Goal: Task Accomplishment & Management: Complete application form

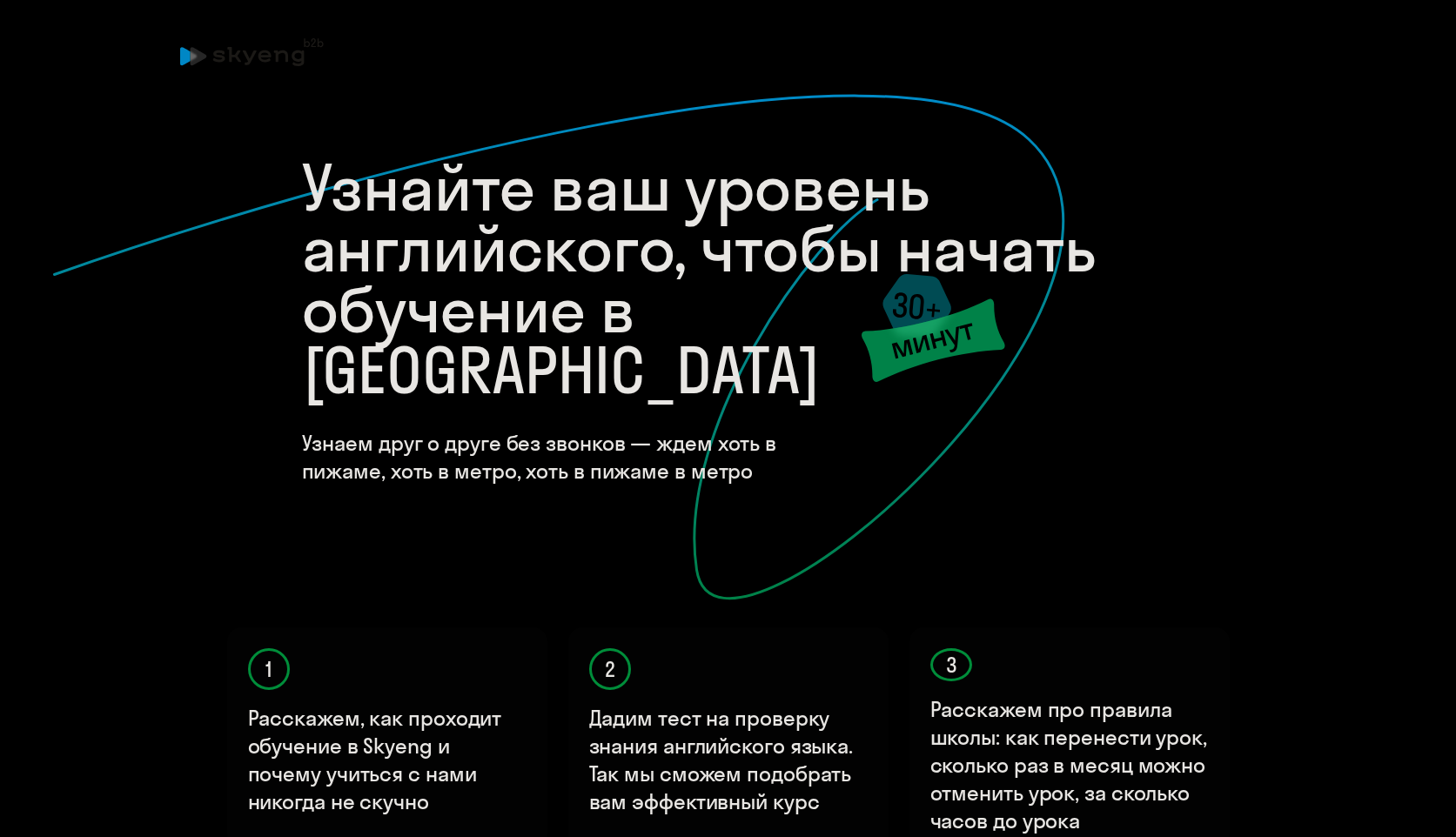
click at [649, 429] on h4 "Узнаем друг о друге без звонков — ждем хоть в пижаме, хоть в метро, хоть в пижа…" at bounding box center [583, 456] width 562 height 56
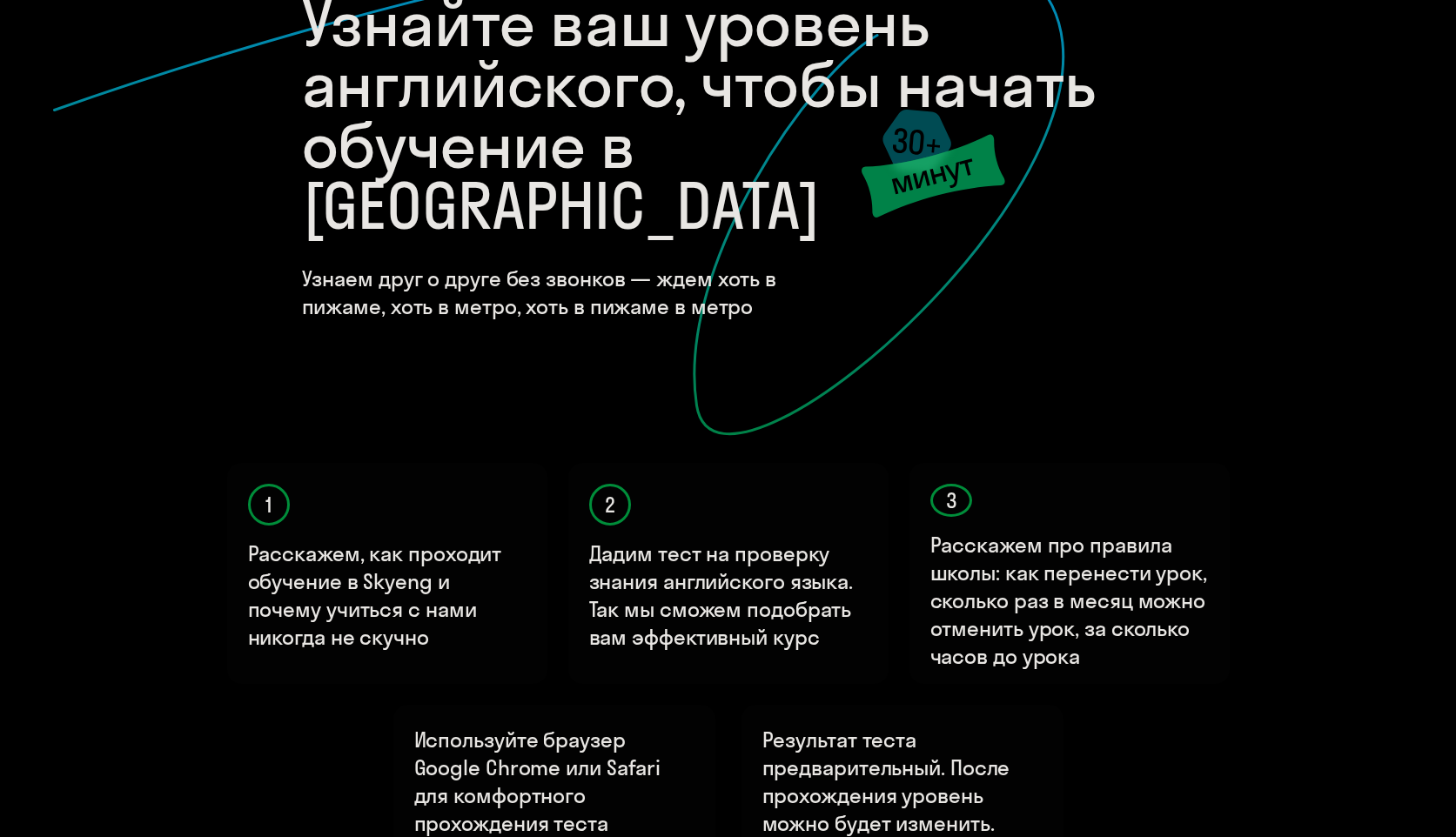
scroll to position [419, 0]
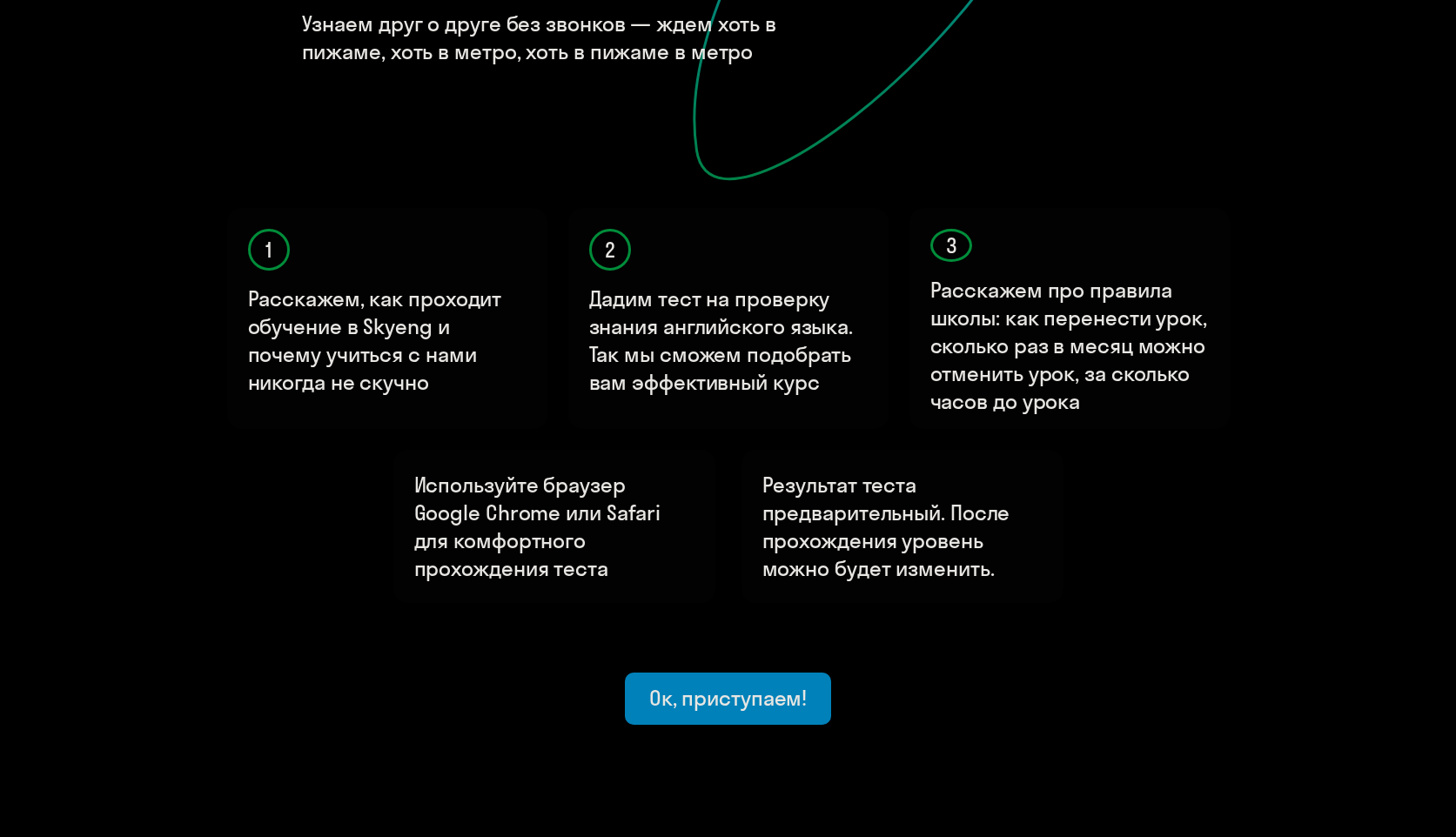
click at [763, 684] on div "Ок, приступаем!" at bounding box center [728, 698] width 158 height 28
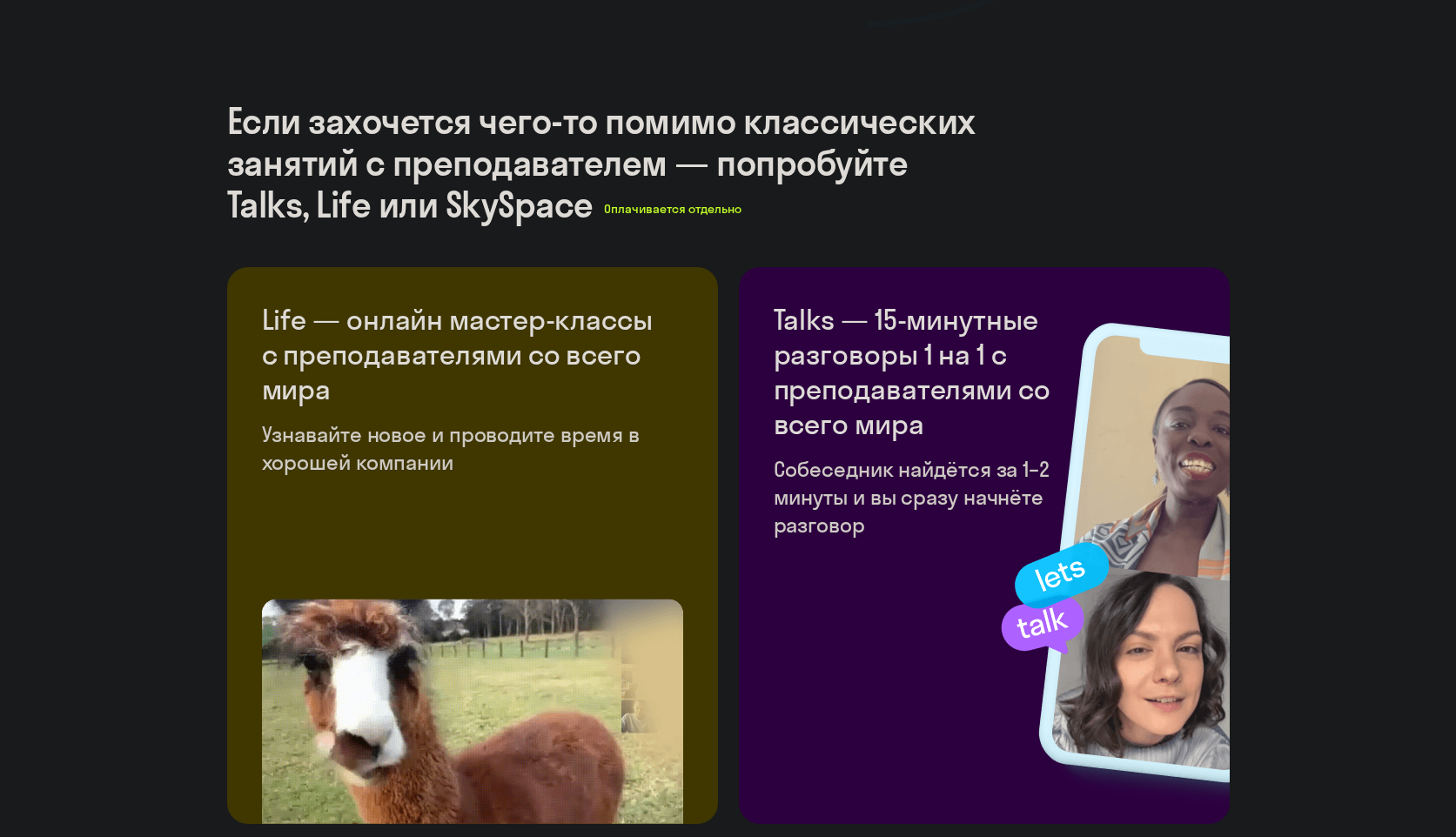
scroll to position [3197, 0]
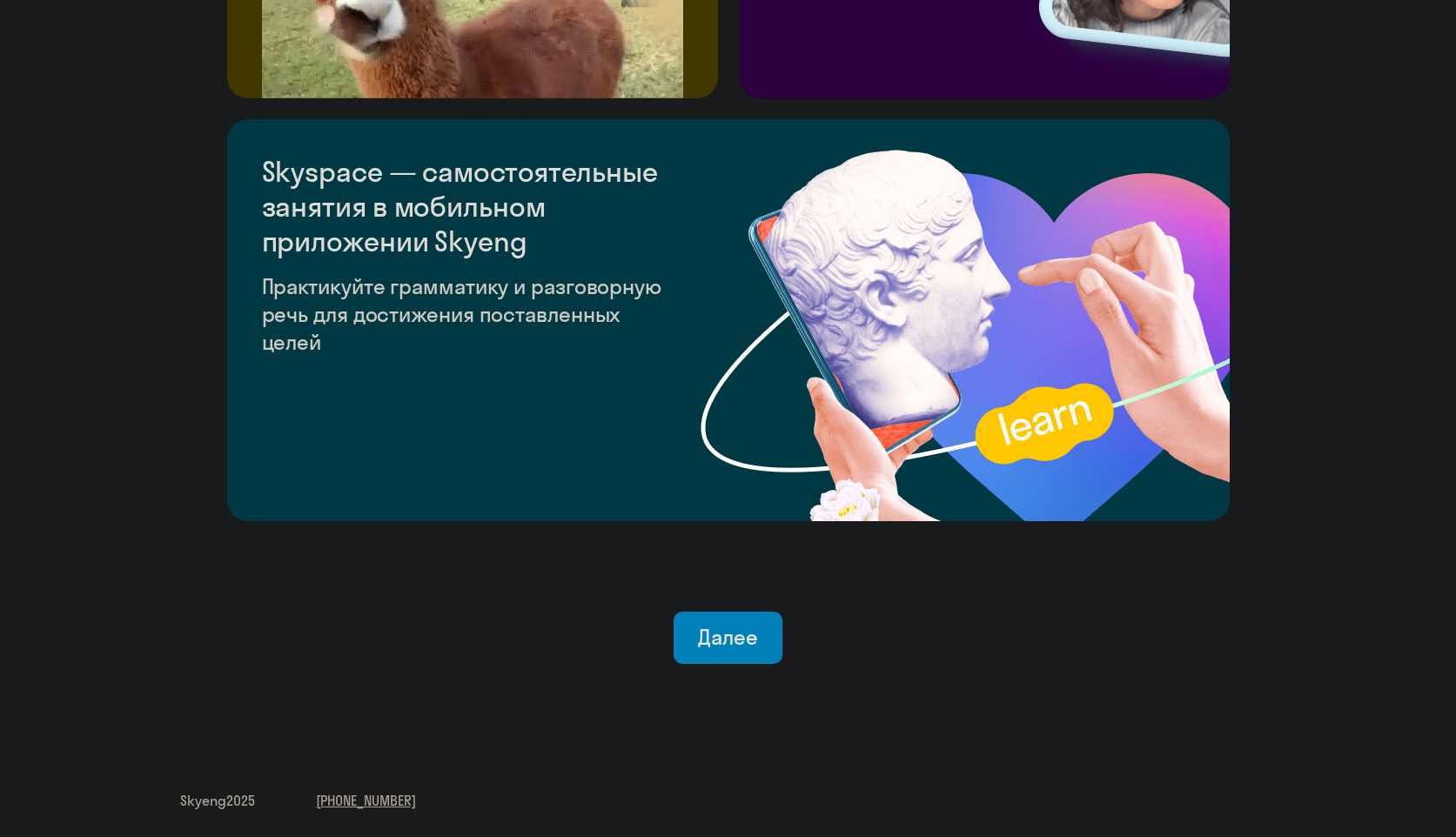
click at [761, 634] on button "Далее" at bounding box center [728, 637] width 109 height 52
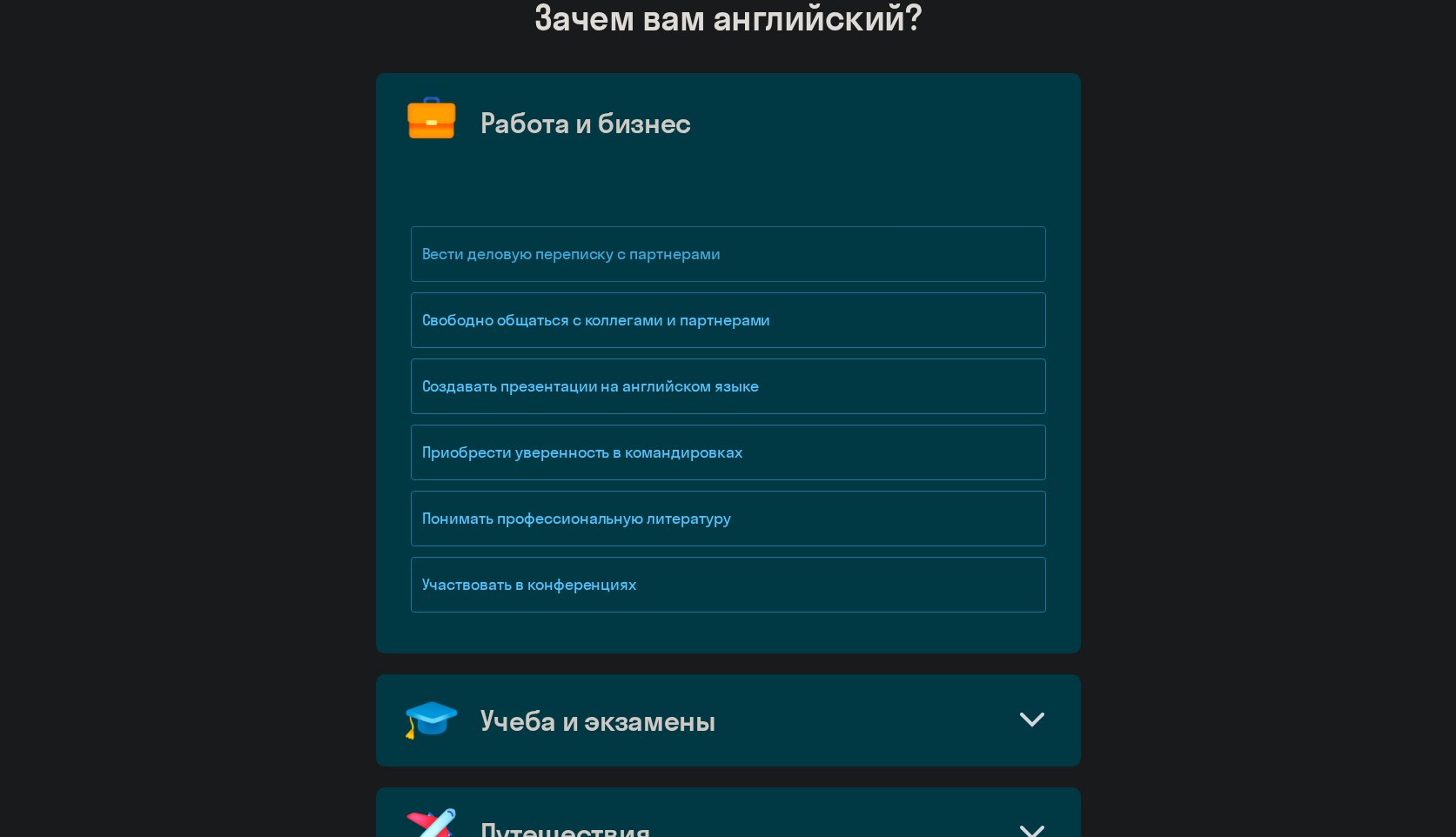
scroll to position [154, 0]
click at [623, 573] on div "Участвовать в конференциях" at bounding box center [728, 584] width 636 height 56
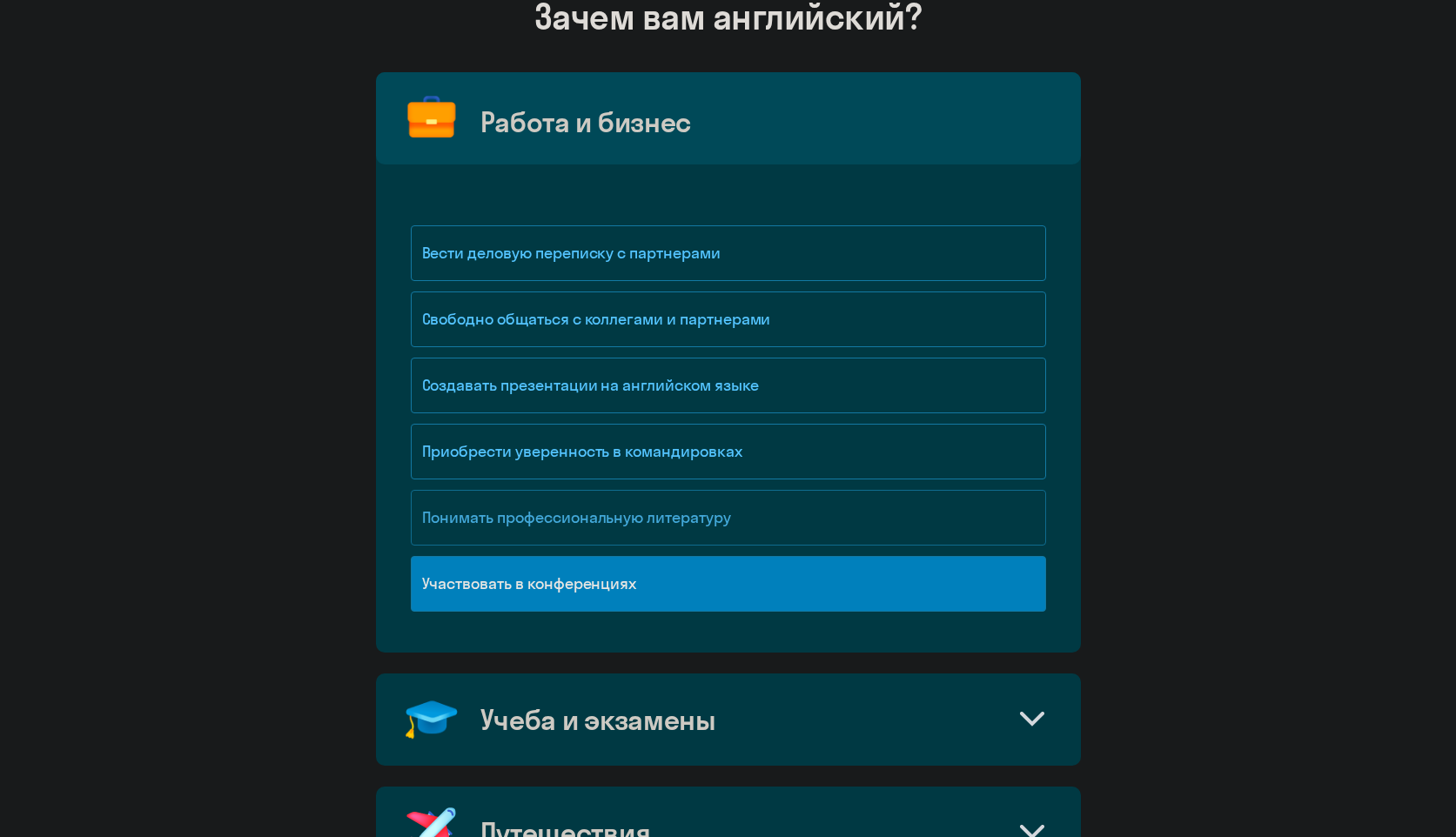
click at [630, 519] on div "Понимать профессиональную литературу" at bounding box center [728, 517] width 636 height 56
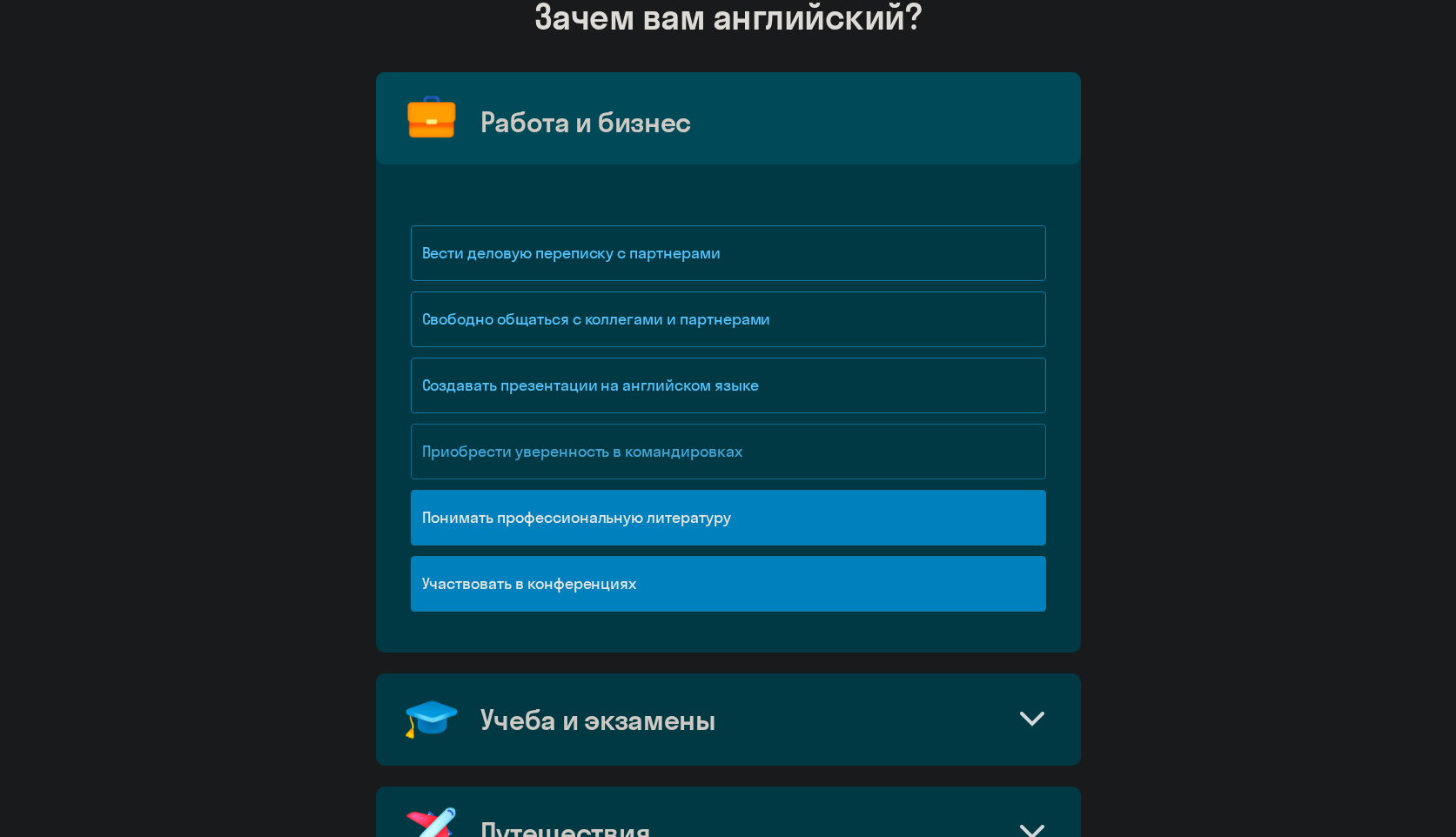
click at [657, 463] on div "Приобрести уверенность в командировках" at bounding box center [728, 451] width 636 height 56
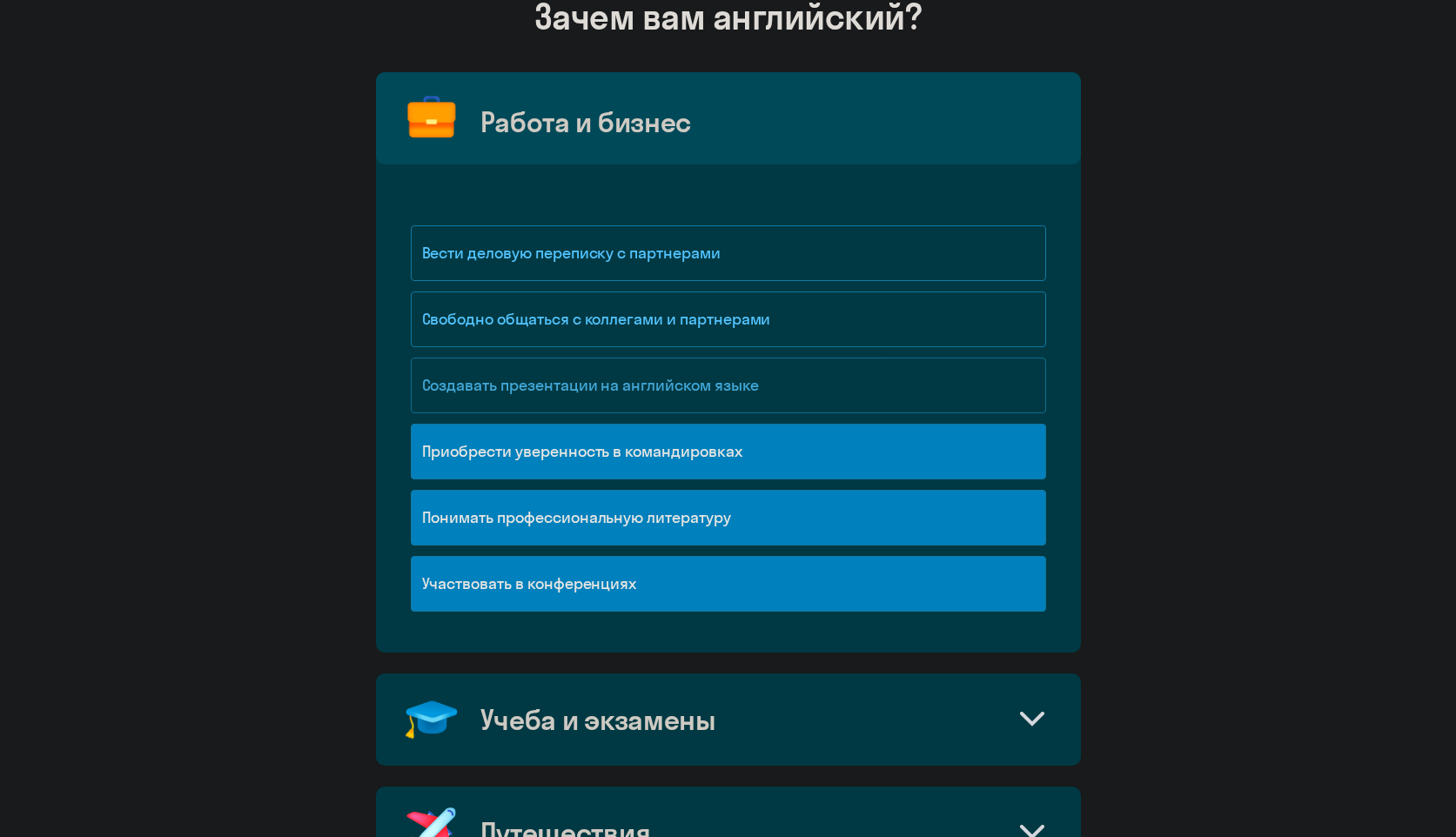
click at [660, 408] on div "Создавать презентации на английском языке" at bounding box center [728, 385] width 636 height 56
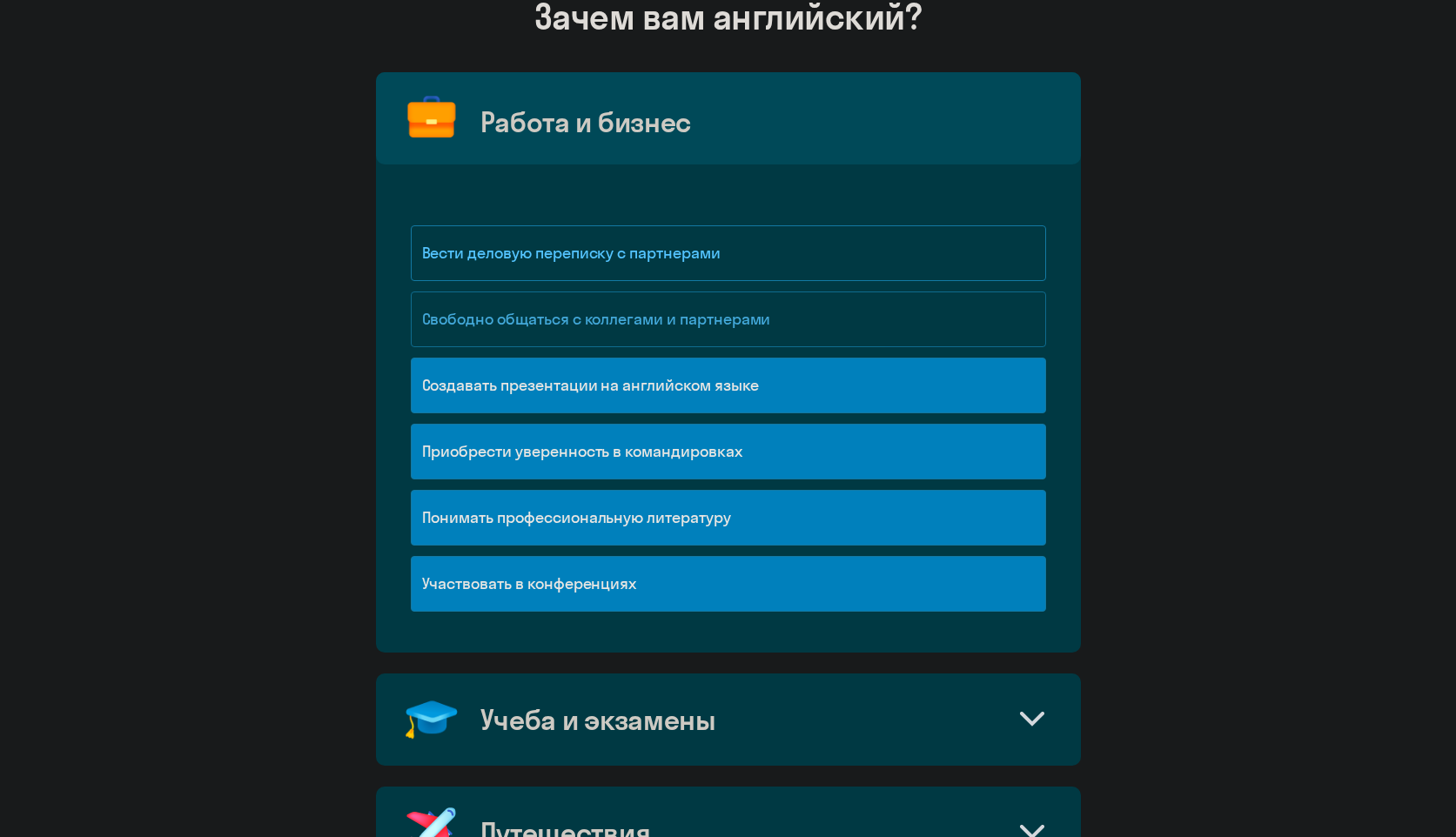
click at [651, 346] on div "Свободно общаться с коллегами и партнерами" at bounding box center [728, 324] width 636 height 66
click at [638, 314] on div "Свободно общаться с коллегами и партнерами" at bounding box center [728, 319] width 636 height 56
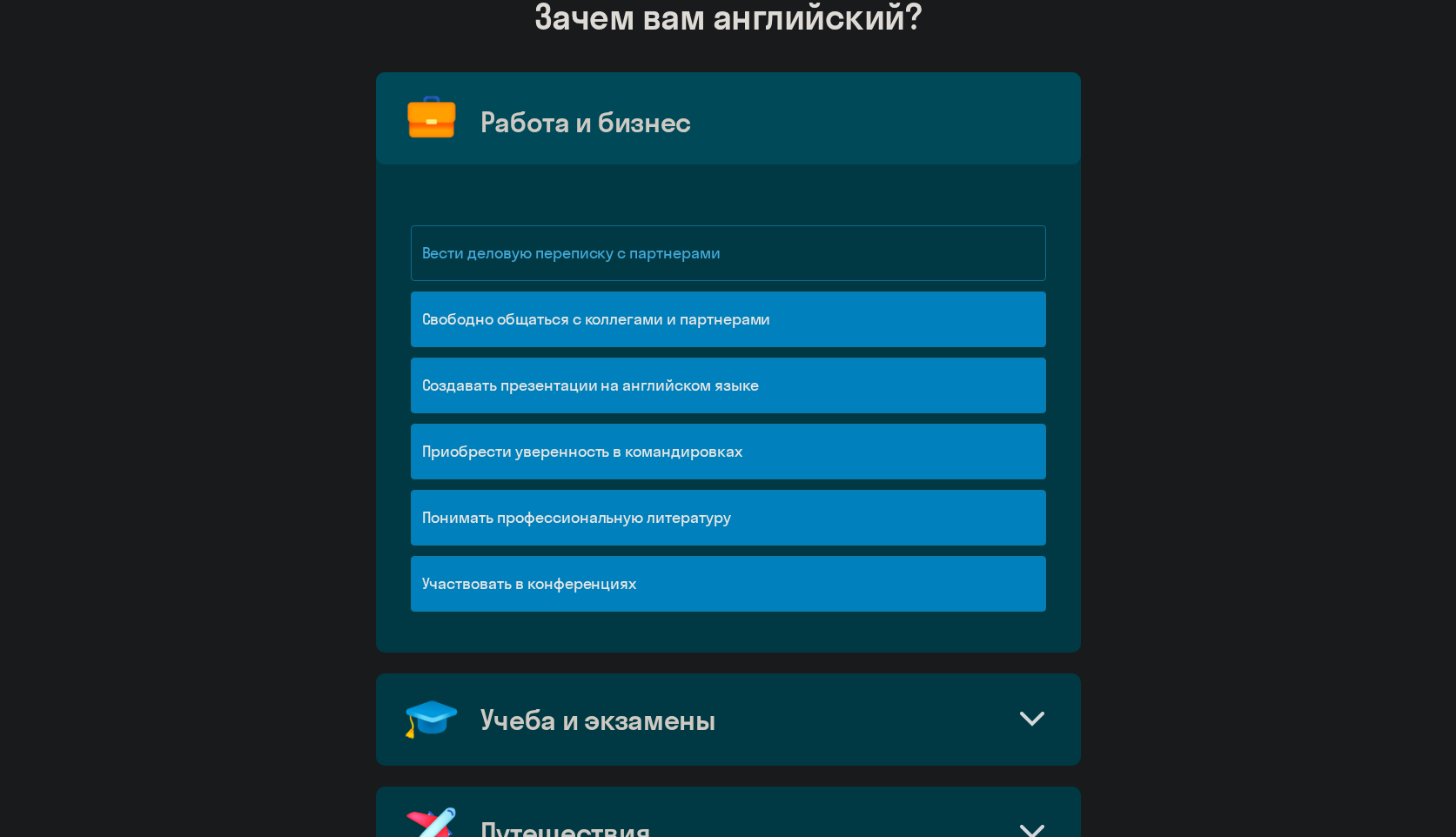
click at [644, 256] on div "Вести деловую переписку с партнерами" at bounding box center [728, 253] width 636 height 56
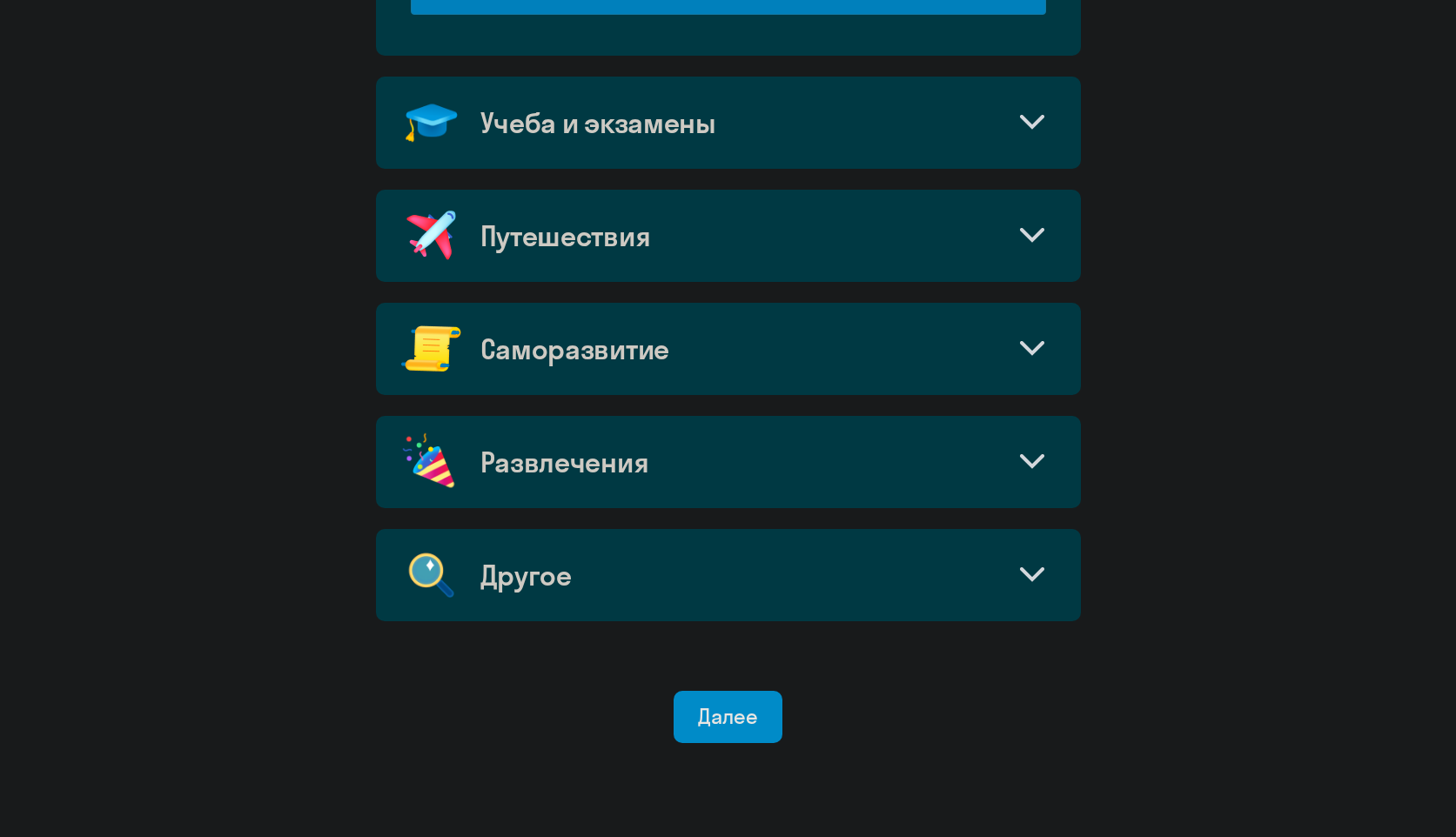
scroll to position [812, 0]
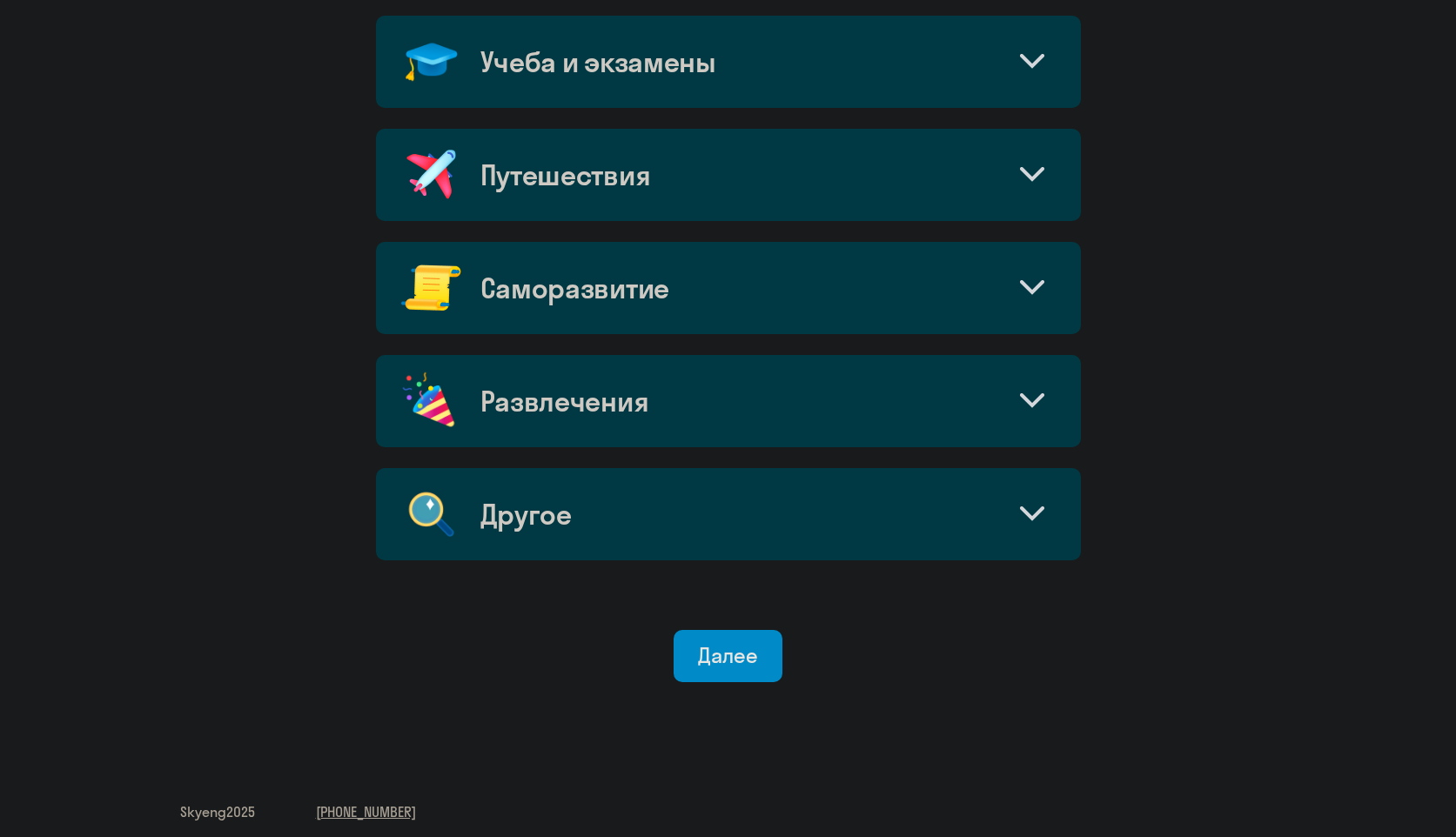
click at [772, 75] on div "Учеба и экзамены" at bounding box center [728, 62] width 705 height 92
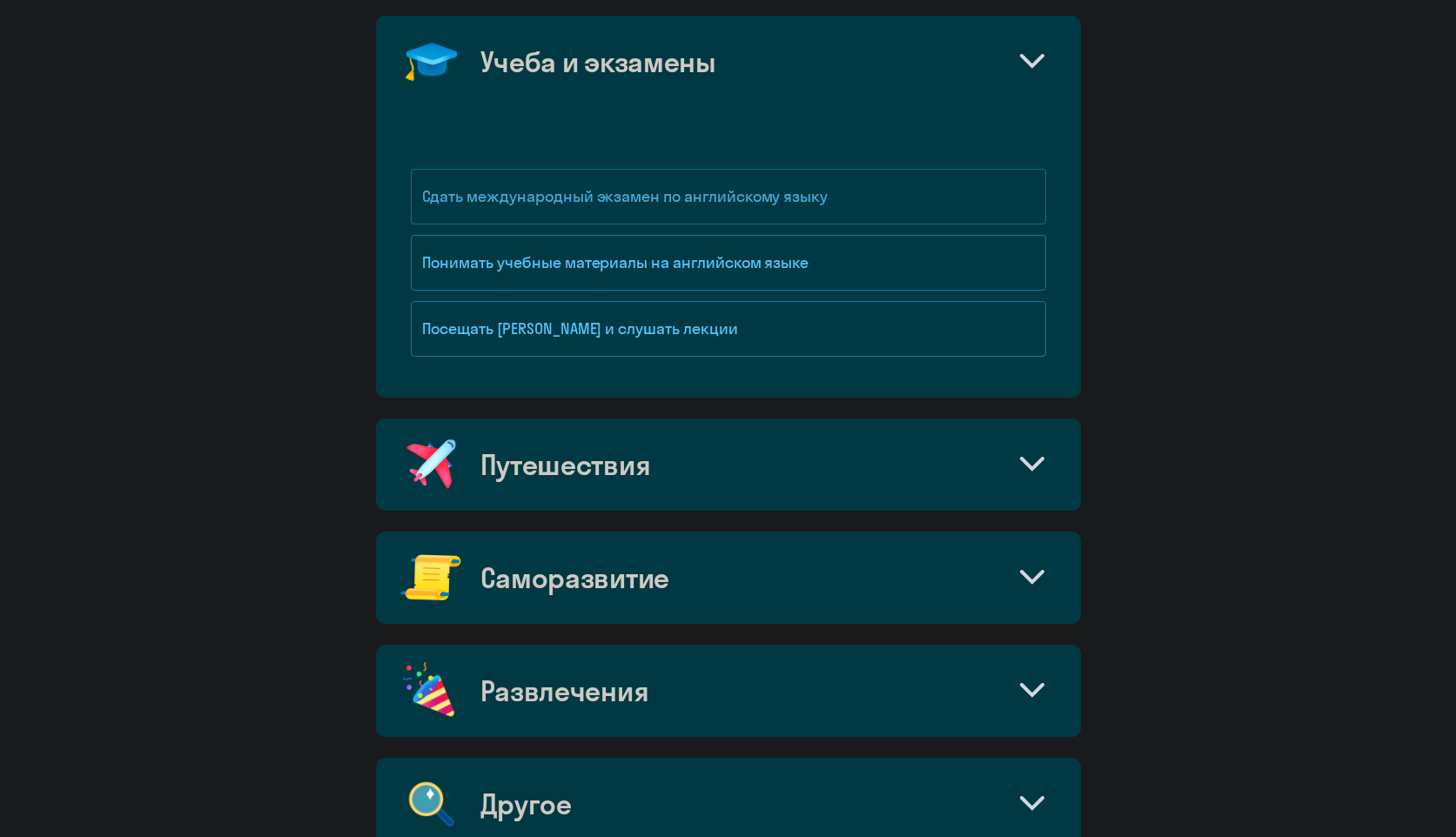
click at [691, 186] on div "Сдать международный экзамен по английскому языку" at bounding box center [728, 196] width 636 height 56
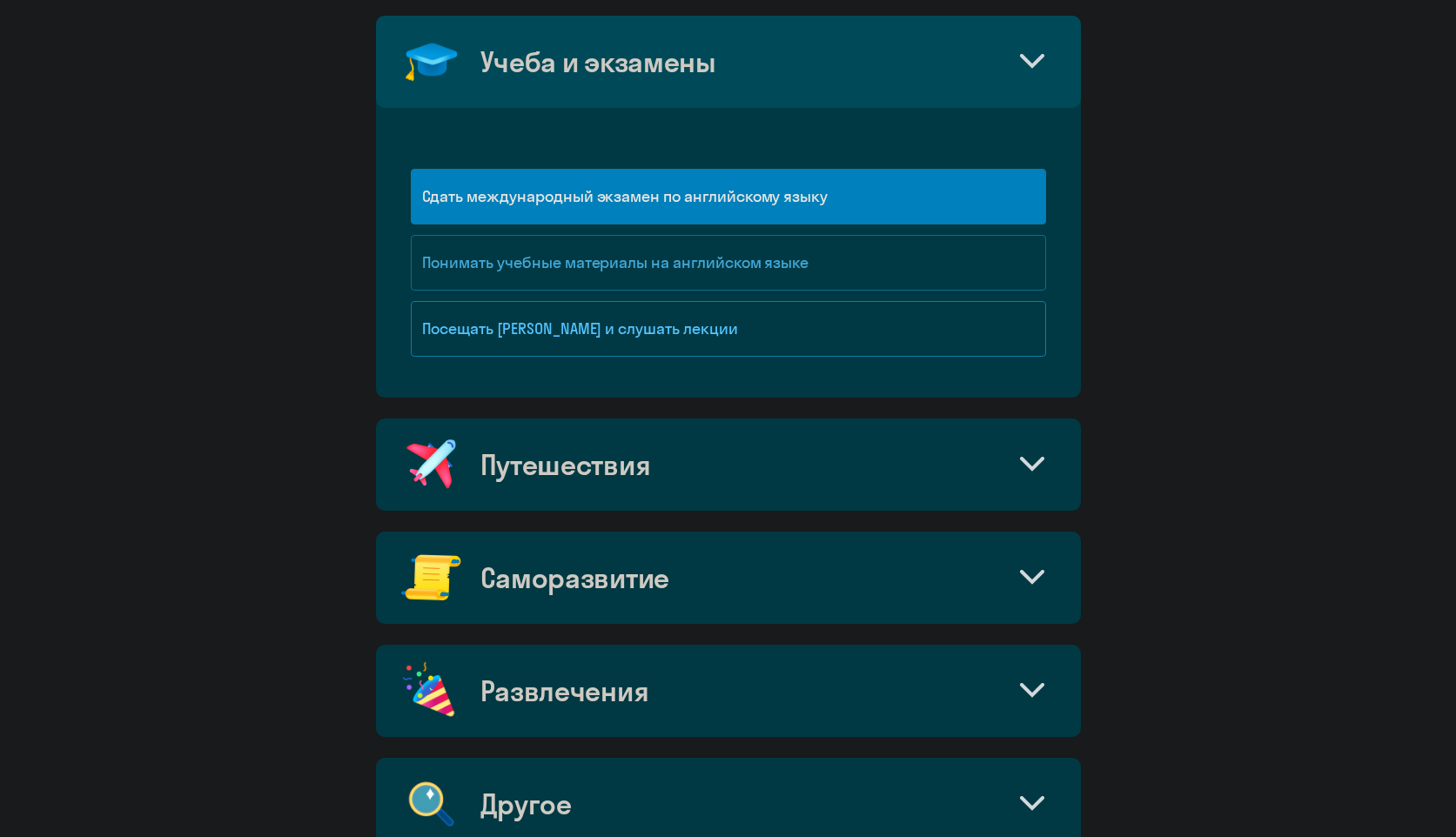
click at [649, 254] on div "Понимать учебные материалы на английском языке" at bounding box center [728, 262] width 636 height 56
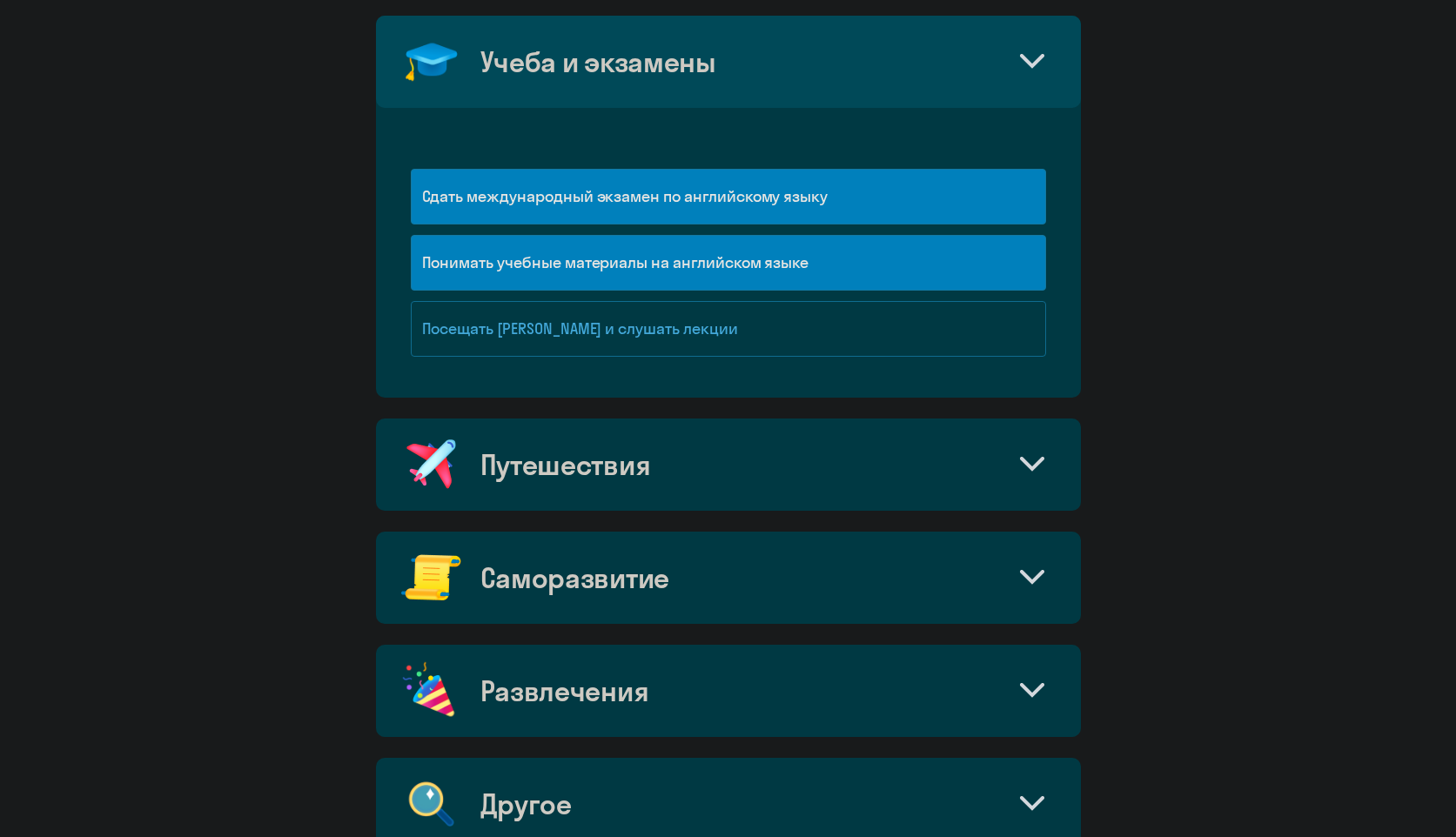
click at [643, 338] on div "Посещать [PERSON_NAME] и слушать лекции" at bounding box center [728, 328] width 636 height 56
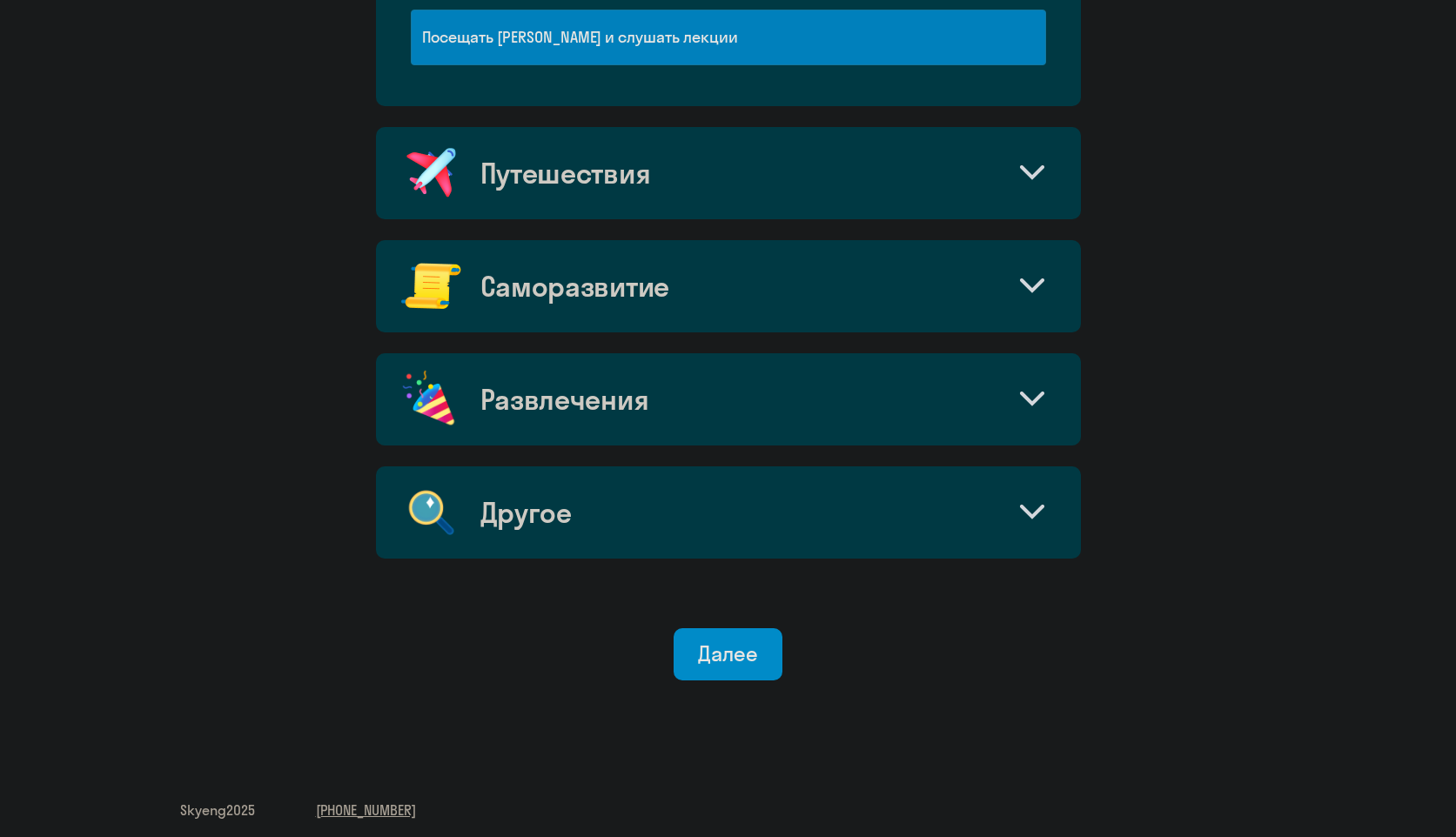
scroll to position [1108, 0]
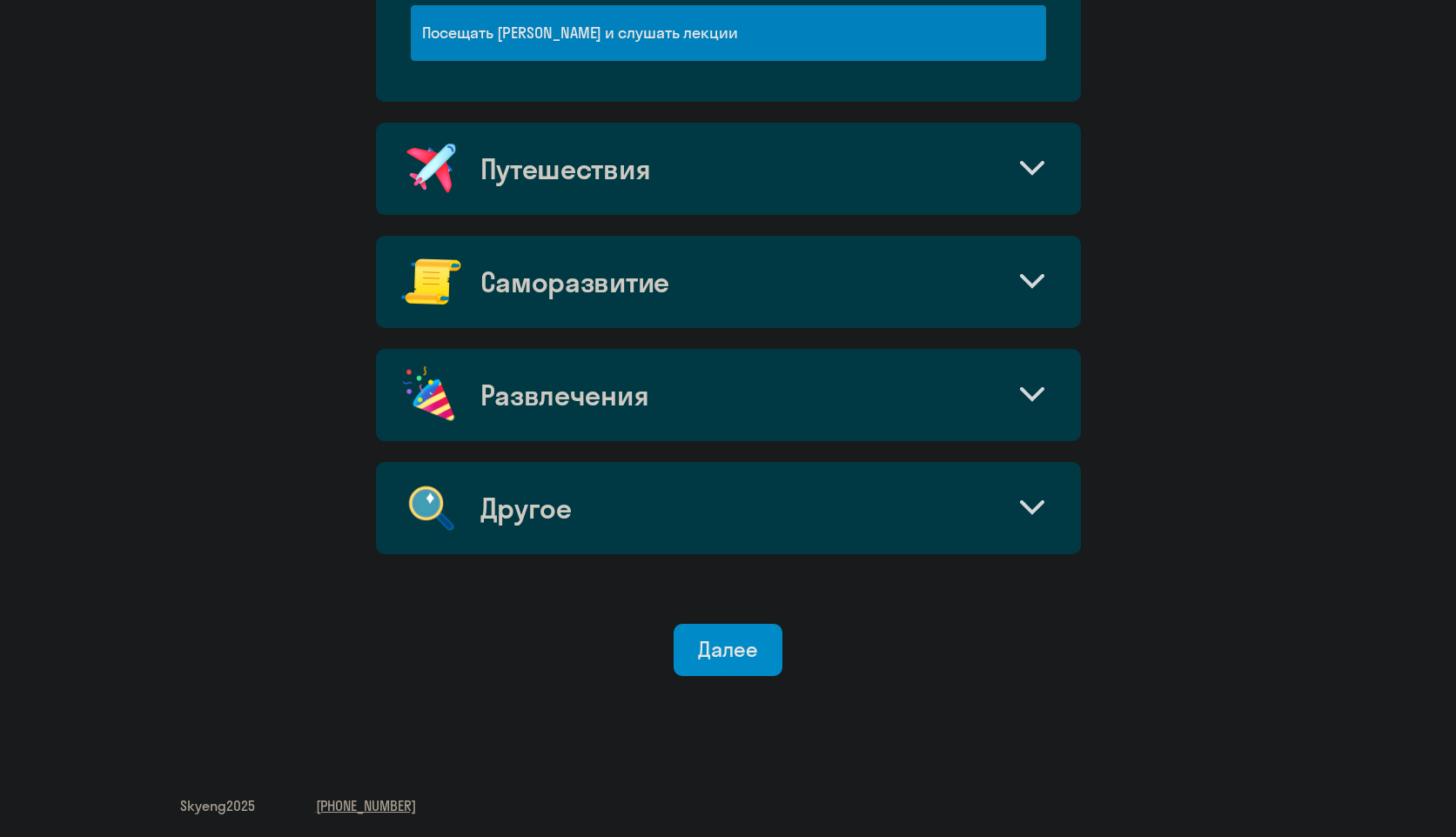
click at [693, 158] on div "Путешествия" at bounding box center [728, 169] width 705 height 92
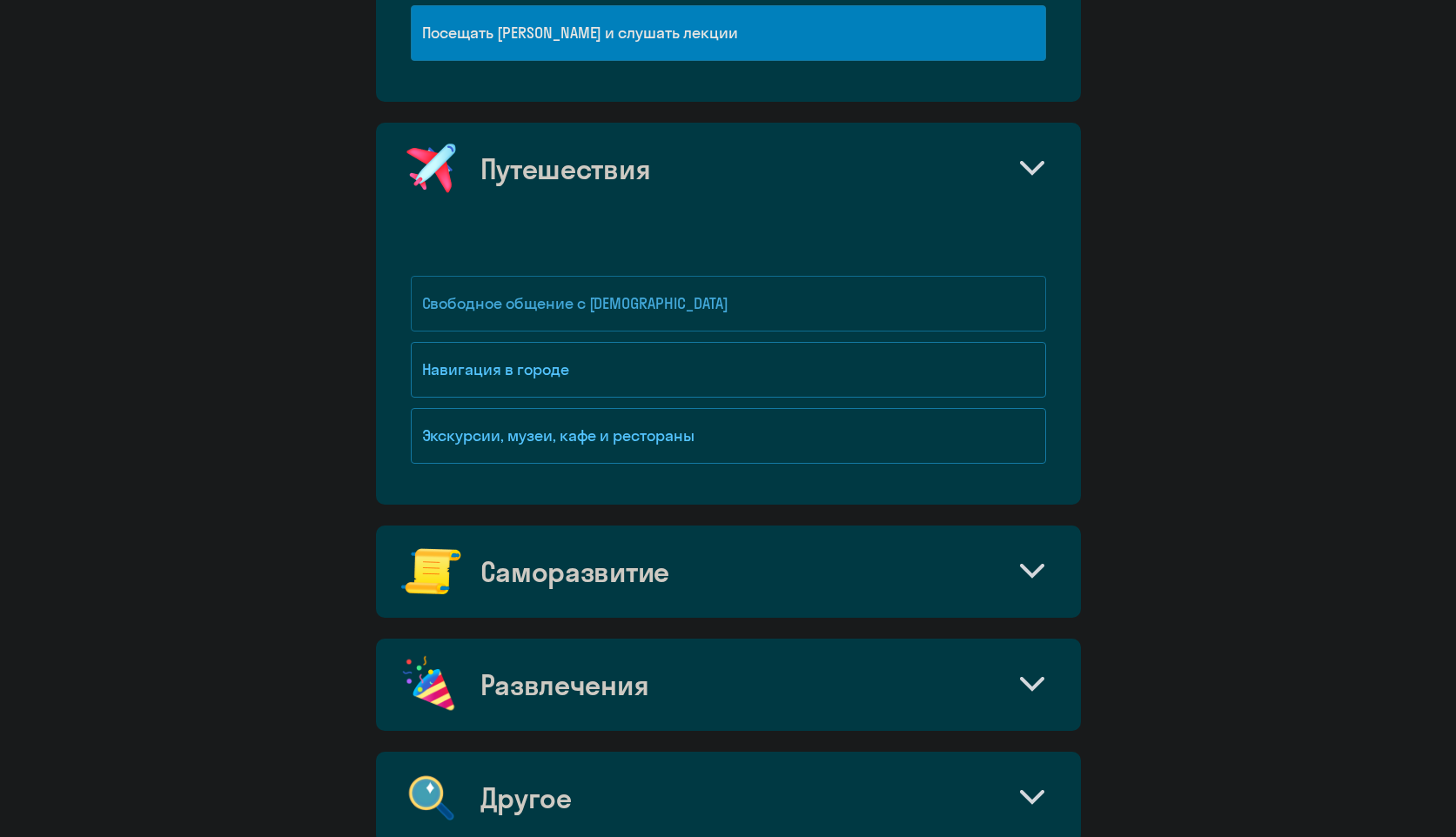
click at [580, 299] on div "Свободное общение с [DEMOGRAPHIC_DATA]" at bounding box center [728, 303] width 636 height 56
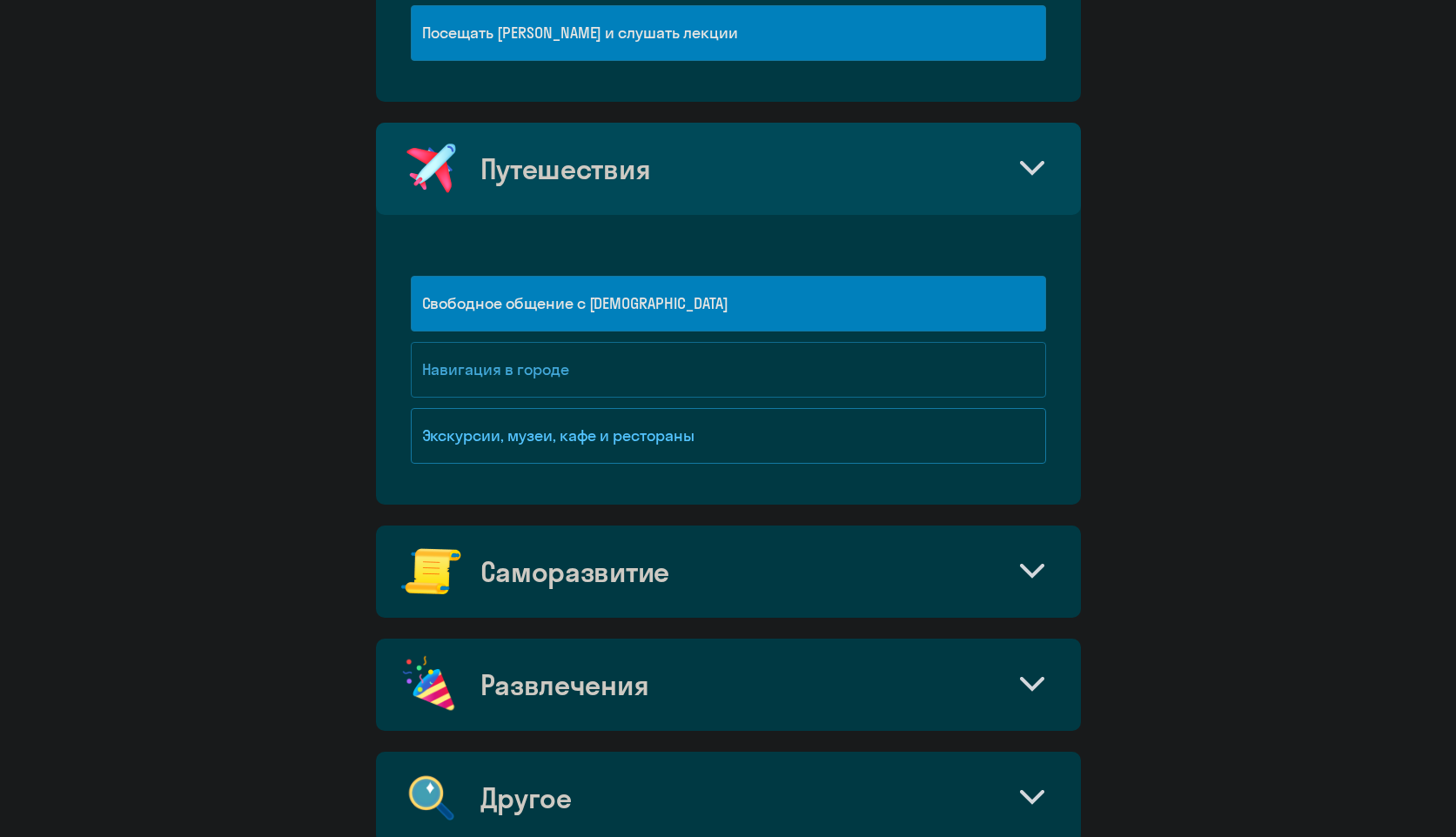
click at [605, 395] on div "Навигация в городе" at bounding box center [728, 369] width 636 height 56
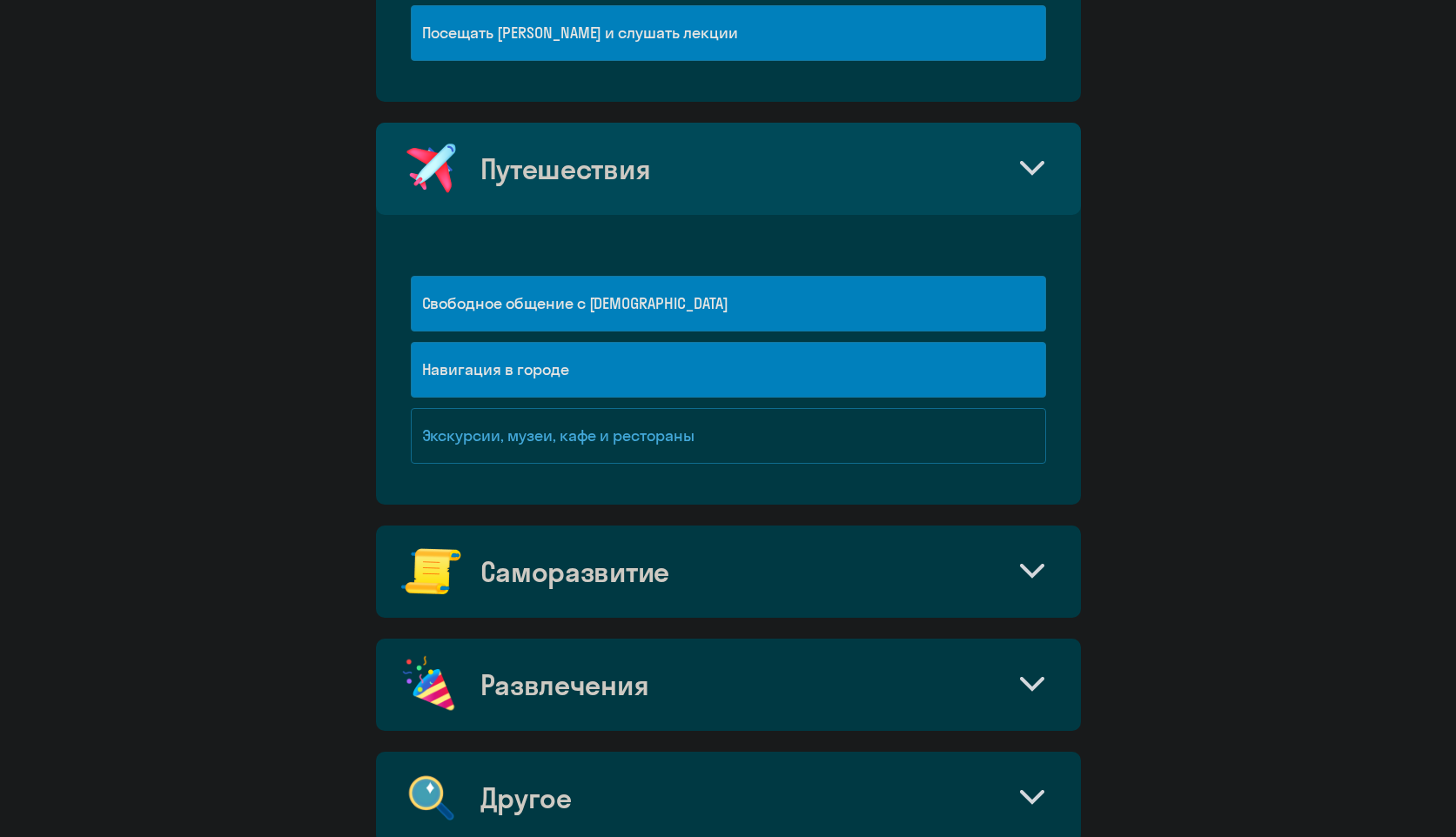
click at [608, 418] on div "Экскурсии, музеи, кафе и рестораны" at bounding box center [728, 435] width 636 height 56
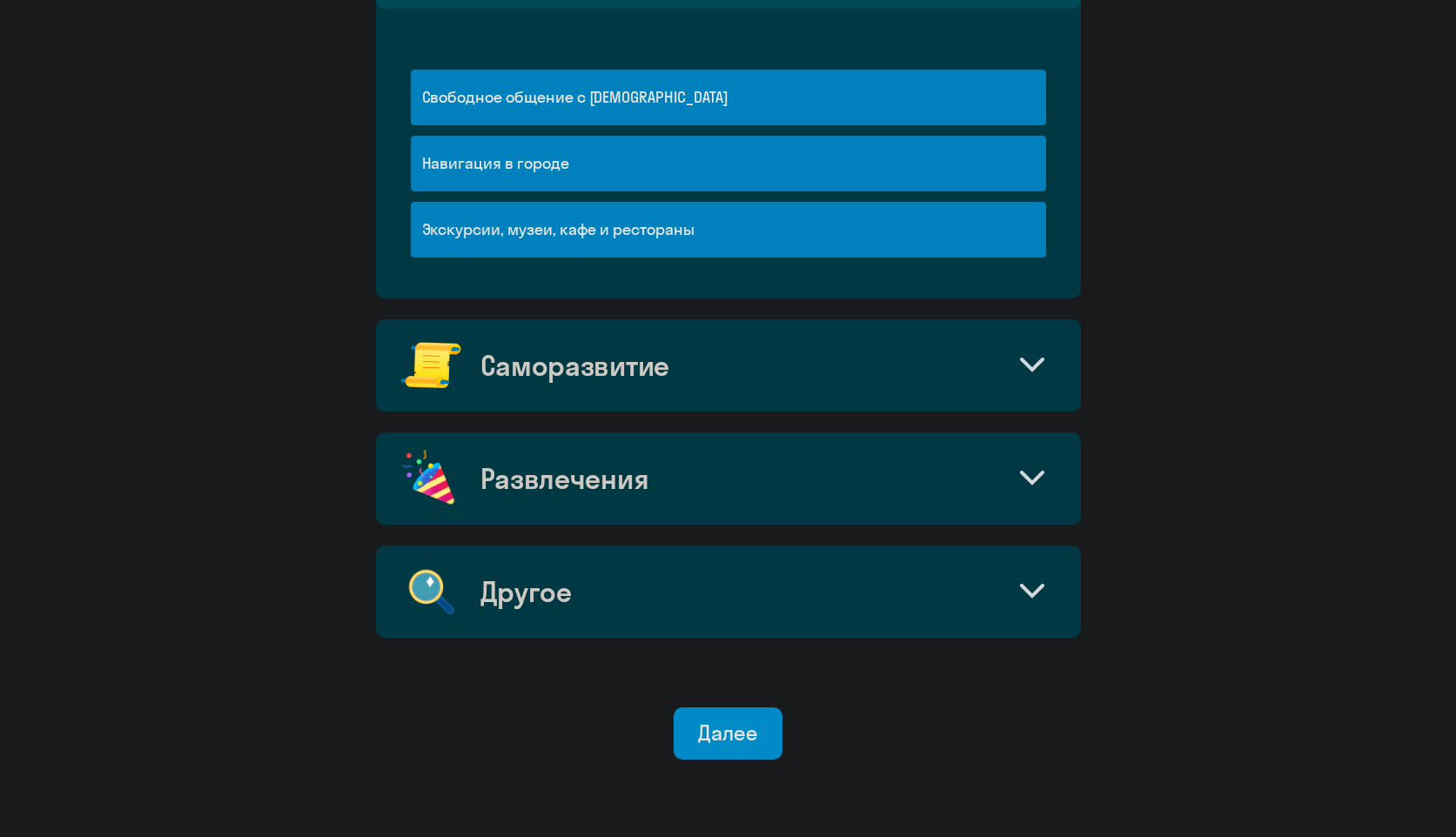
scroll to position [1403, 0]
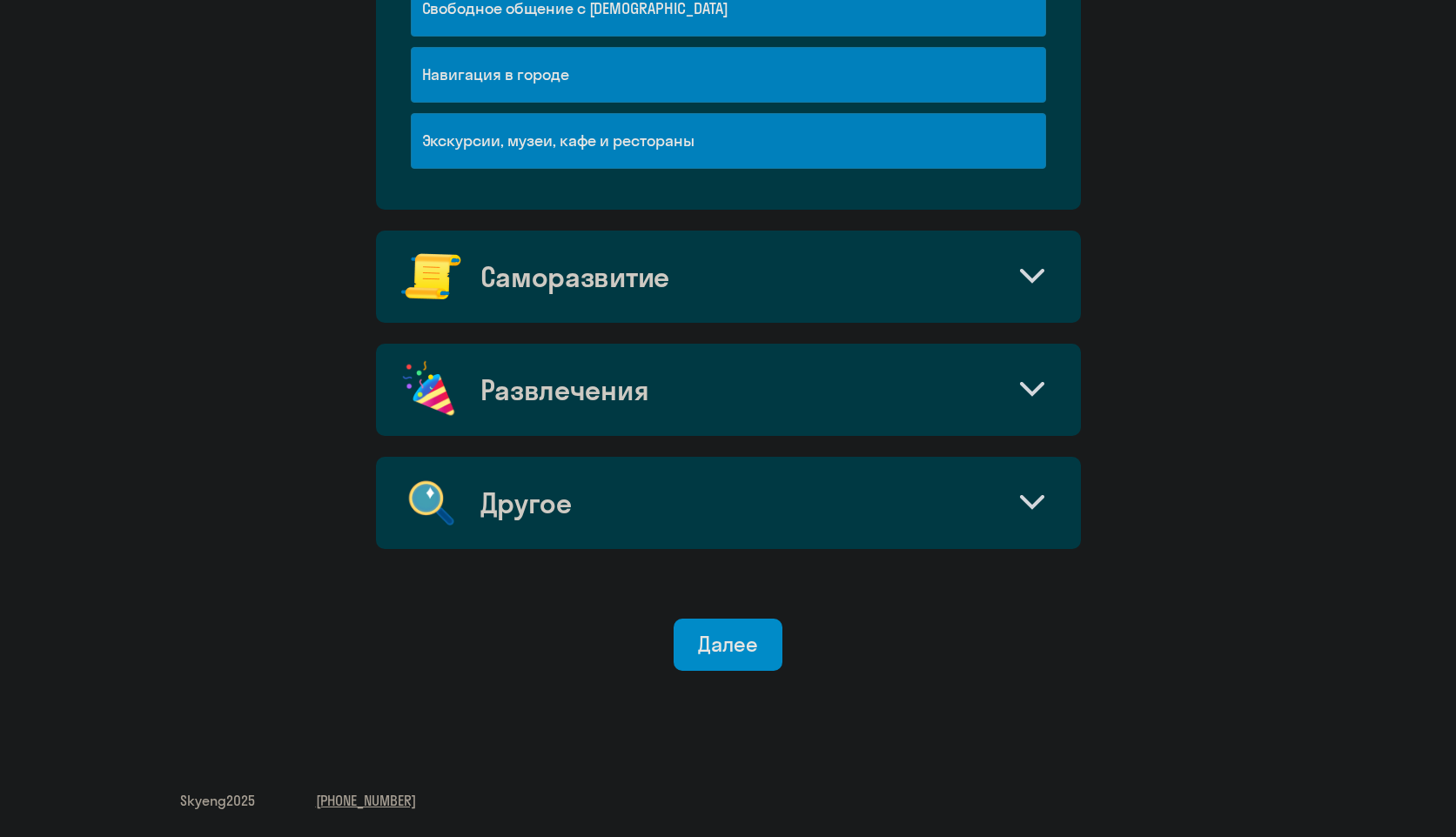
click at [683, 258] on div "Саморазвитие" at bounding box center [728, 276] width 705 height 92
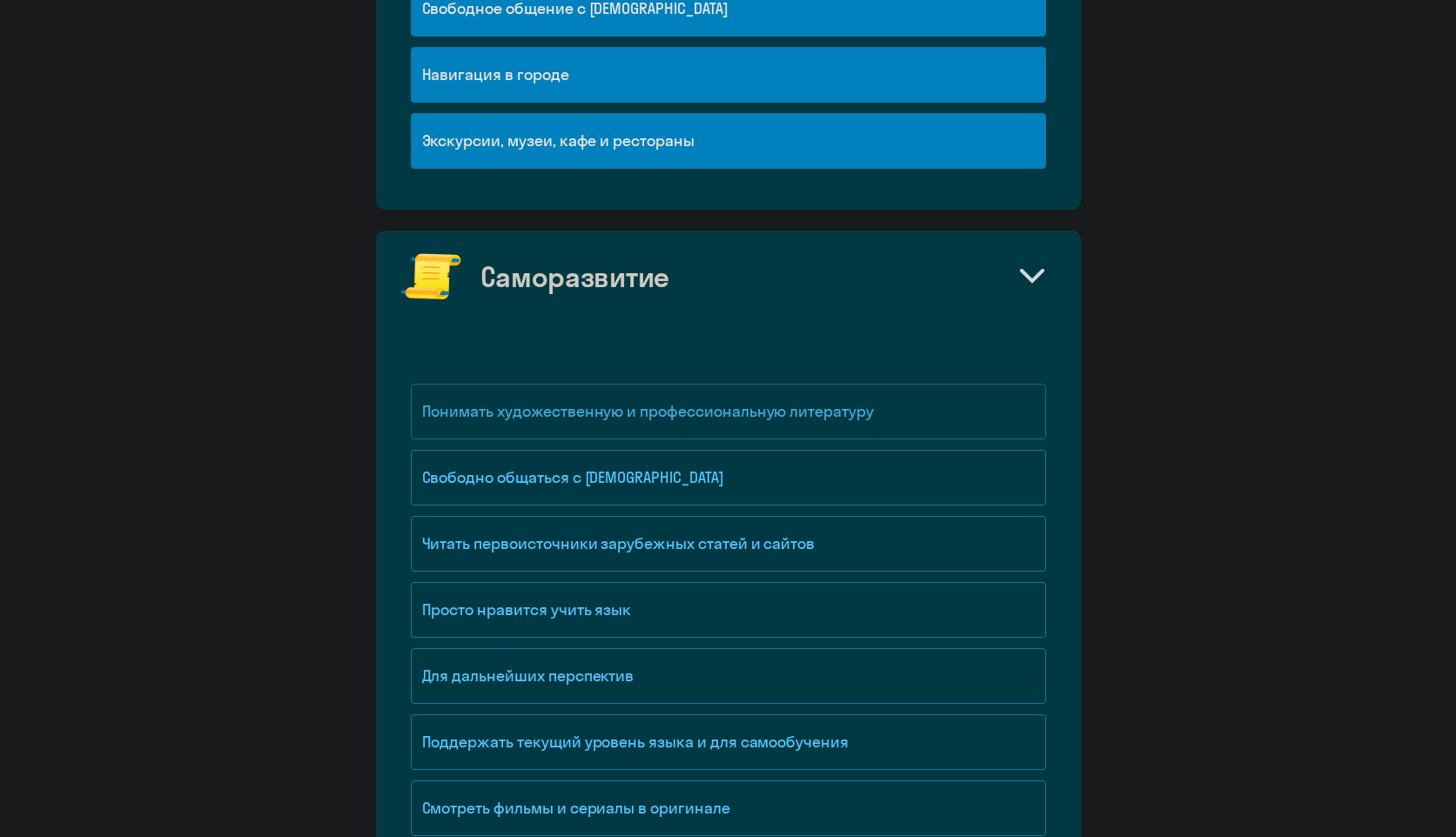
click at [636, 417] on div "Понимать художественную и профессиональную литературу" at bounding box center [728, 411] width 636 height 56
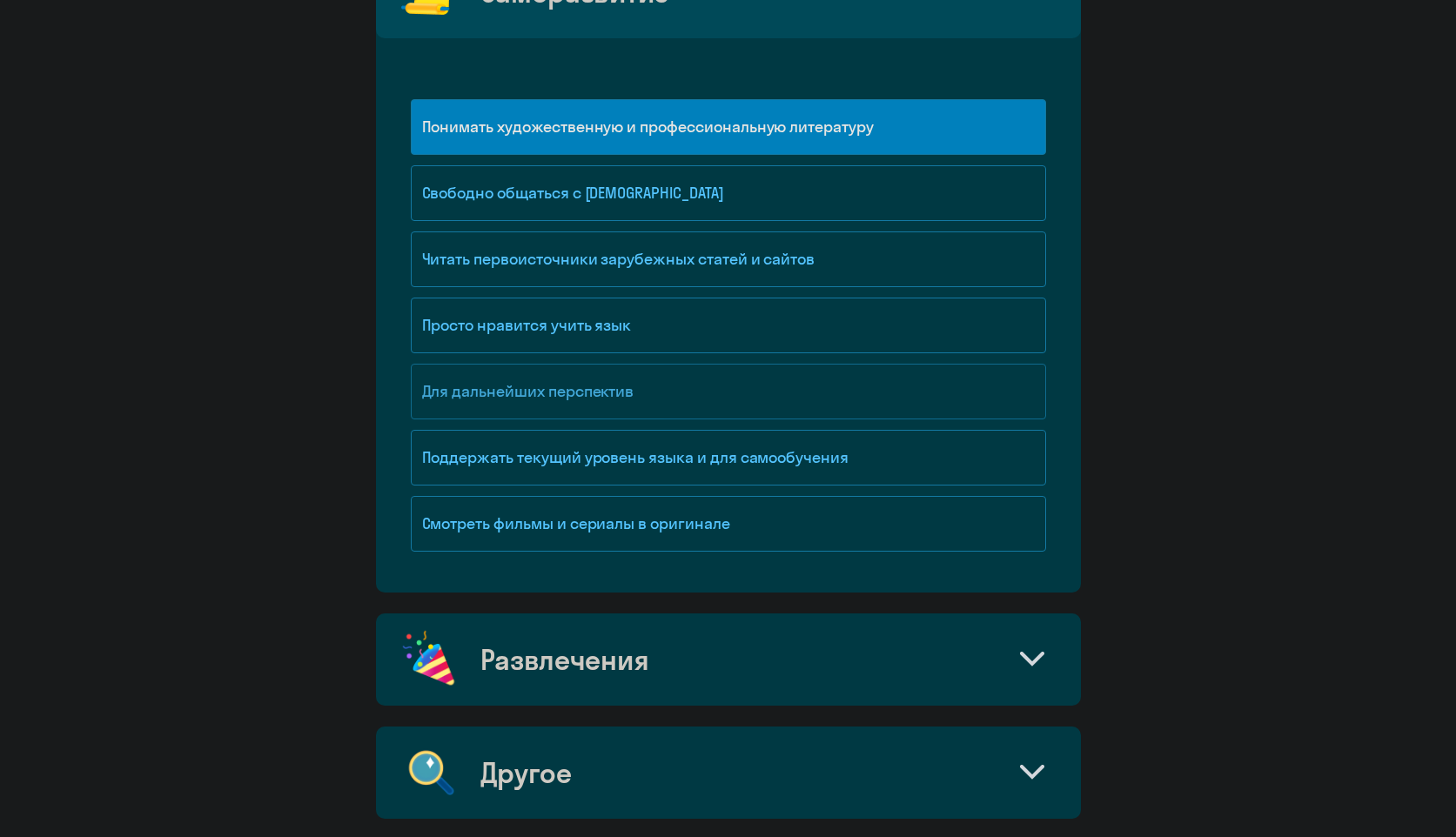
scroll to position [1744, 0]
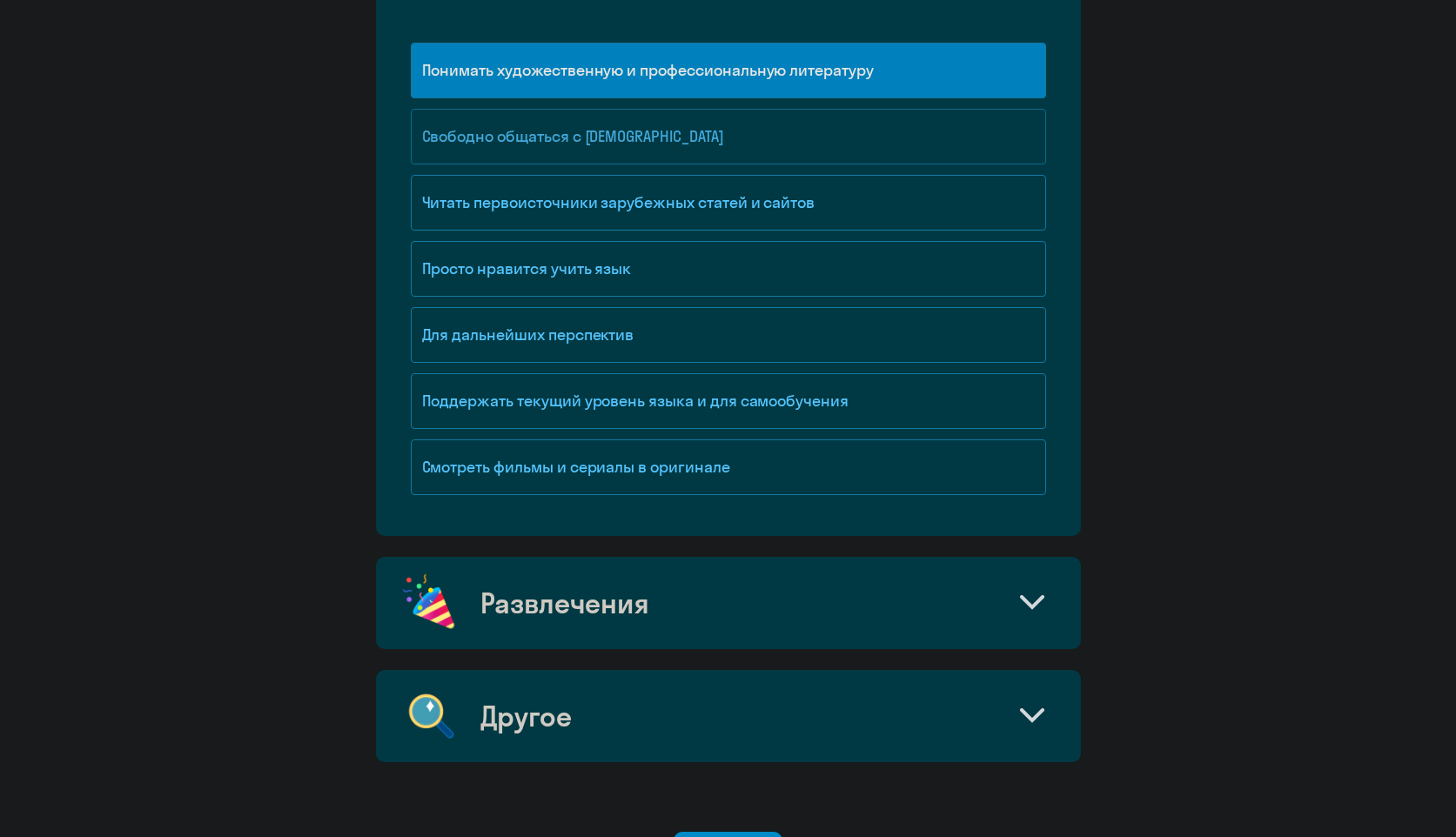
click at [626, 153] on div "Свободно общаться с [DEMOGRAPHIC_DATA]" at bounding box center [728, 136] width 636 height 56
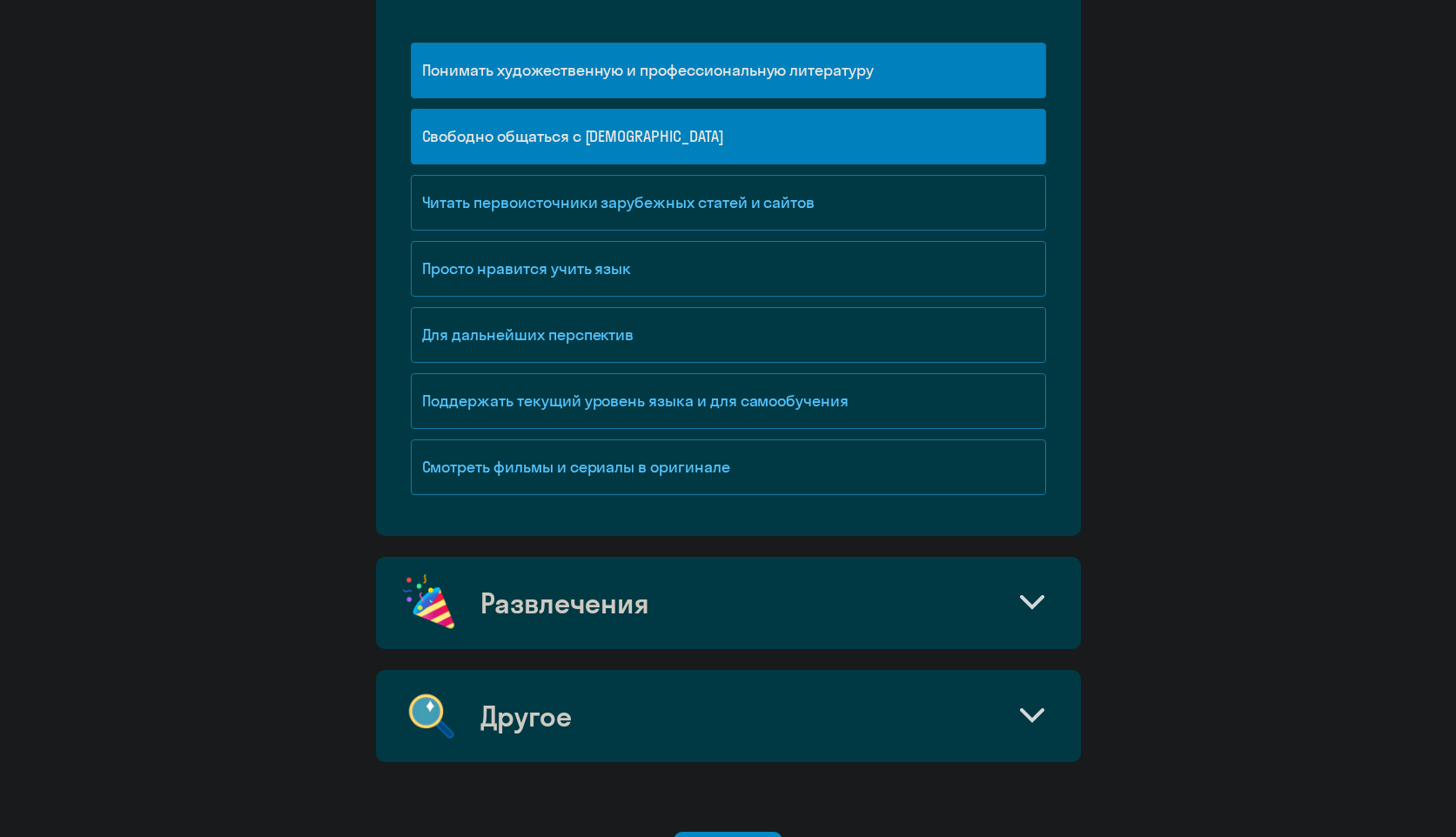
click at [625, 238] on div "Читать первоисточники зарубежных статей и сайтов" at bounding box center [728, 207] width 636 height 66
click at [630, 220] on div "Читать первоисточники зарубежных статей и сайтов" at bounding box center [728, 202] width 636 height 56
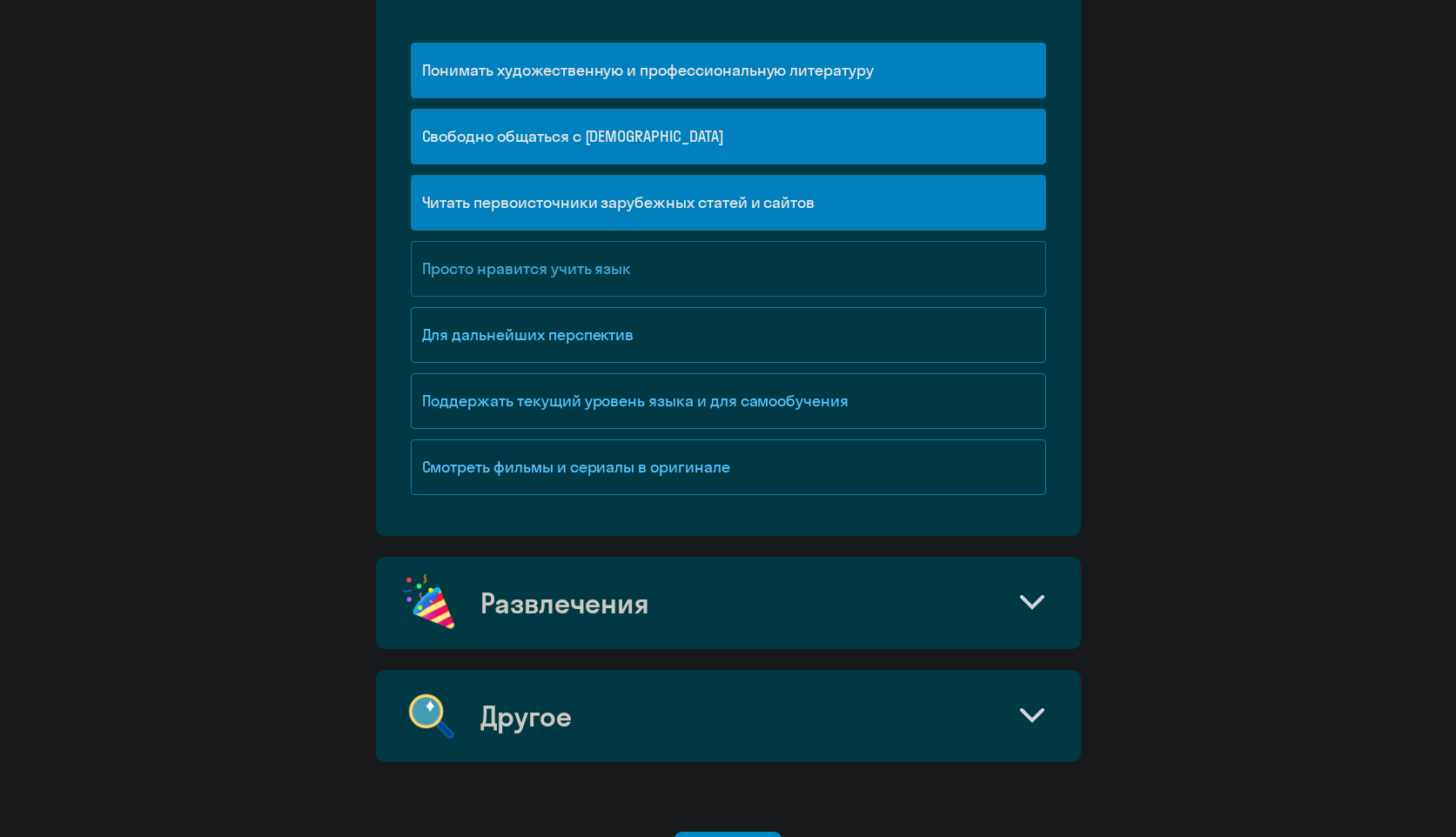
click at [613, 276] on div "Просто нравится учить язык" at bounding box center [728, 268] width 636 height 56
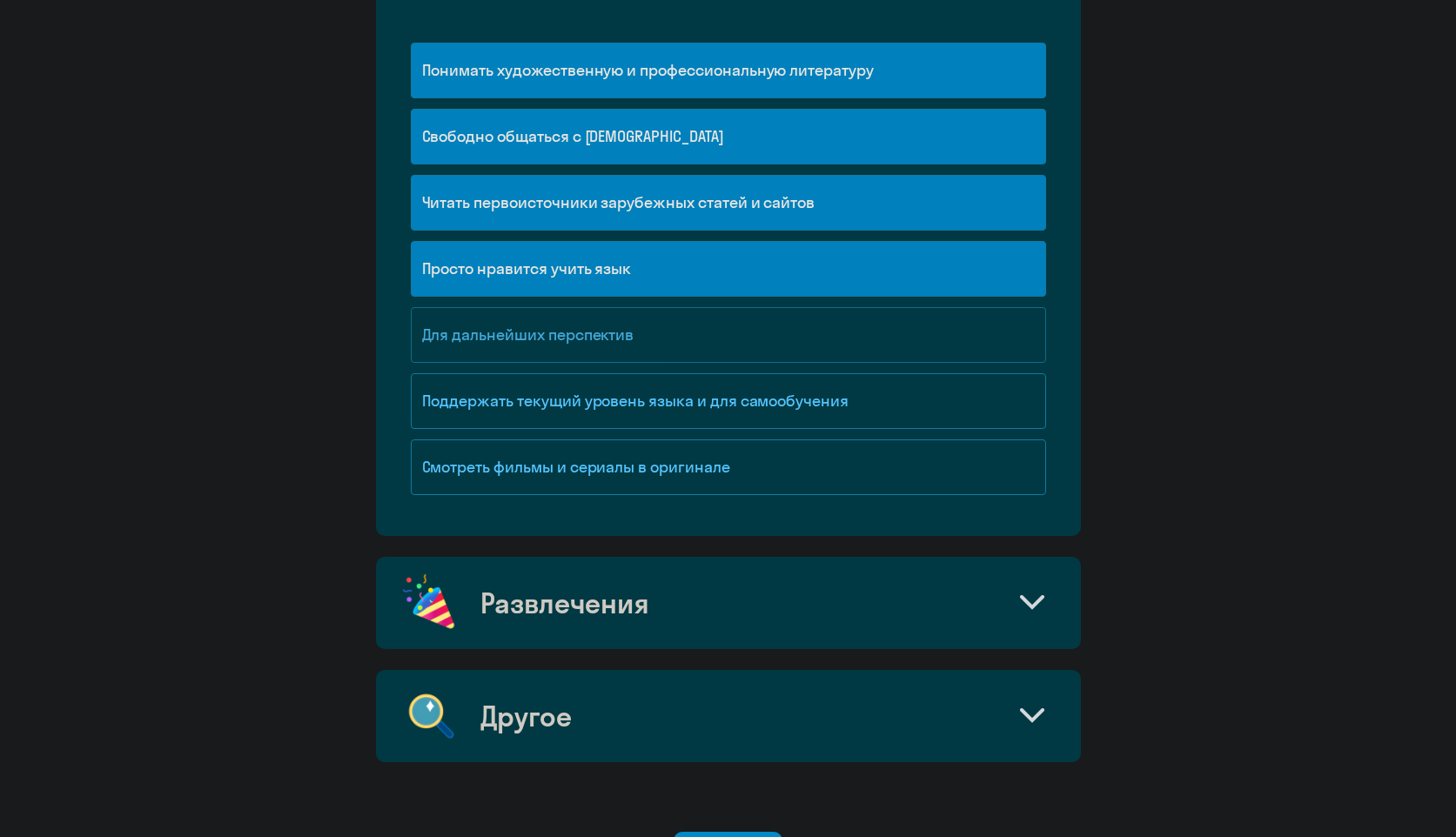
click at [610, 326] on div "Для дальнейших перспектив" at bounding box center [728, 335] width 636 height 56
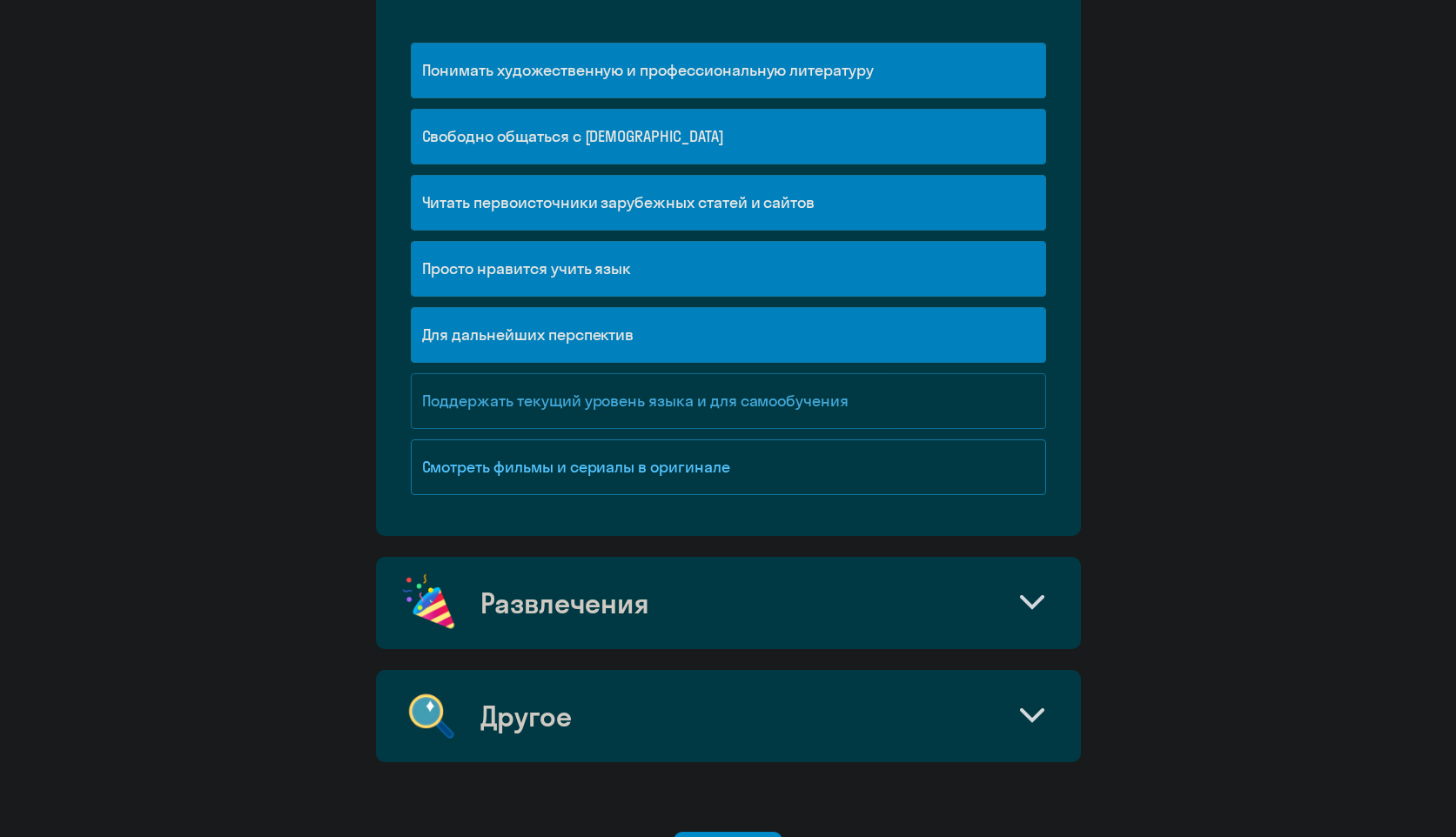
click at [599, 403] on div "Поддержать текущий уровень языка и для cамообучения" at bounding box center [728, 401] width 636 height 56
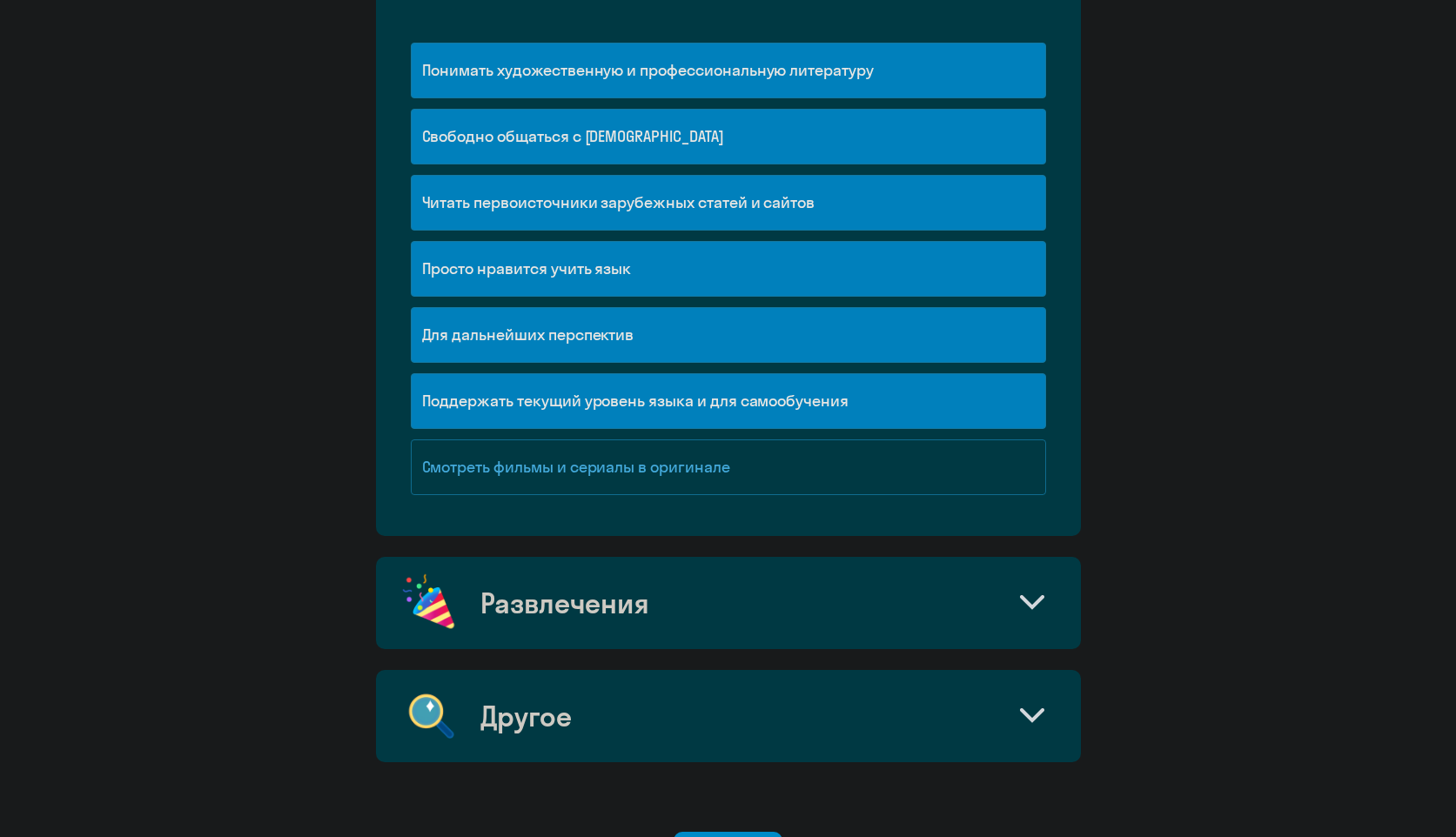
click at [594, 448] on div "Смотреть фильмы и сериалы в оригинале" at bounding box center [728, 467] width 636 height 56
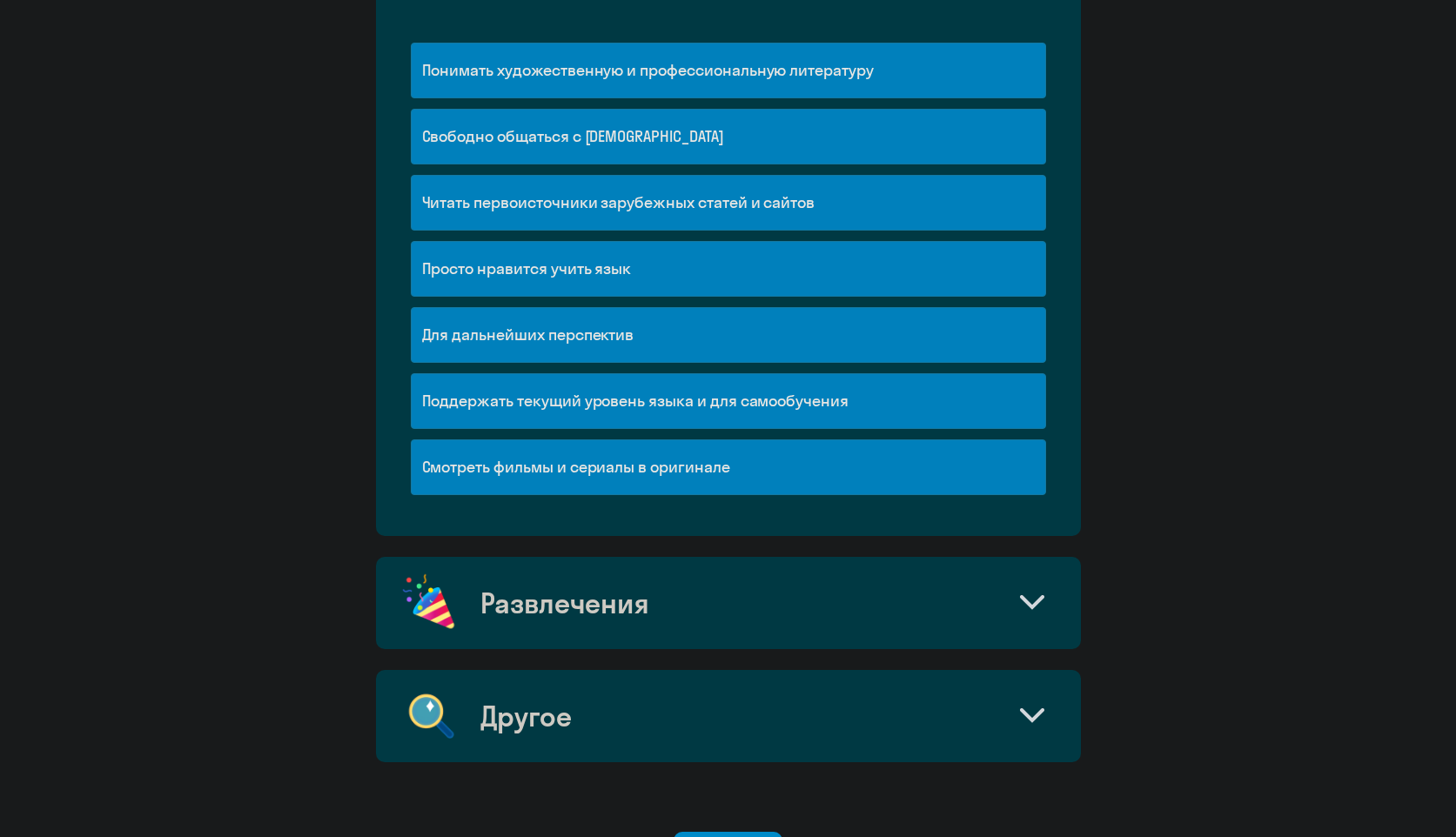
click at [634, 584] on div "Развлечения" at bounding box center [728, 603] width 705 height 92
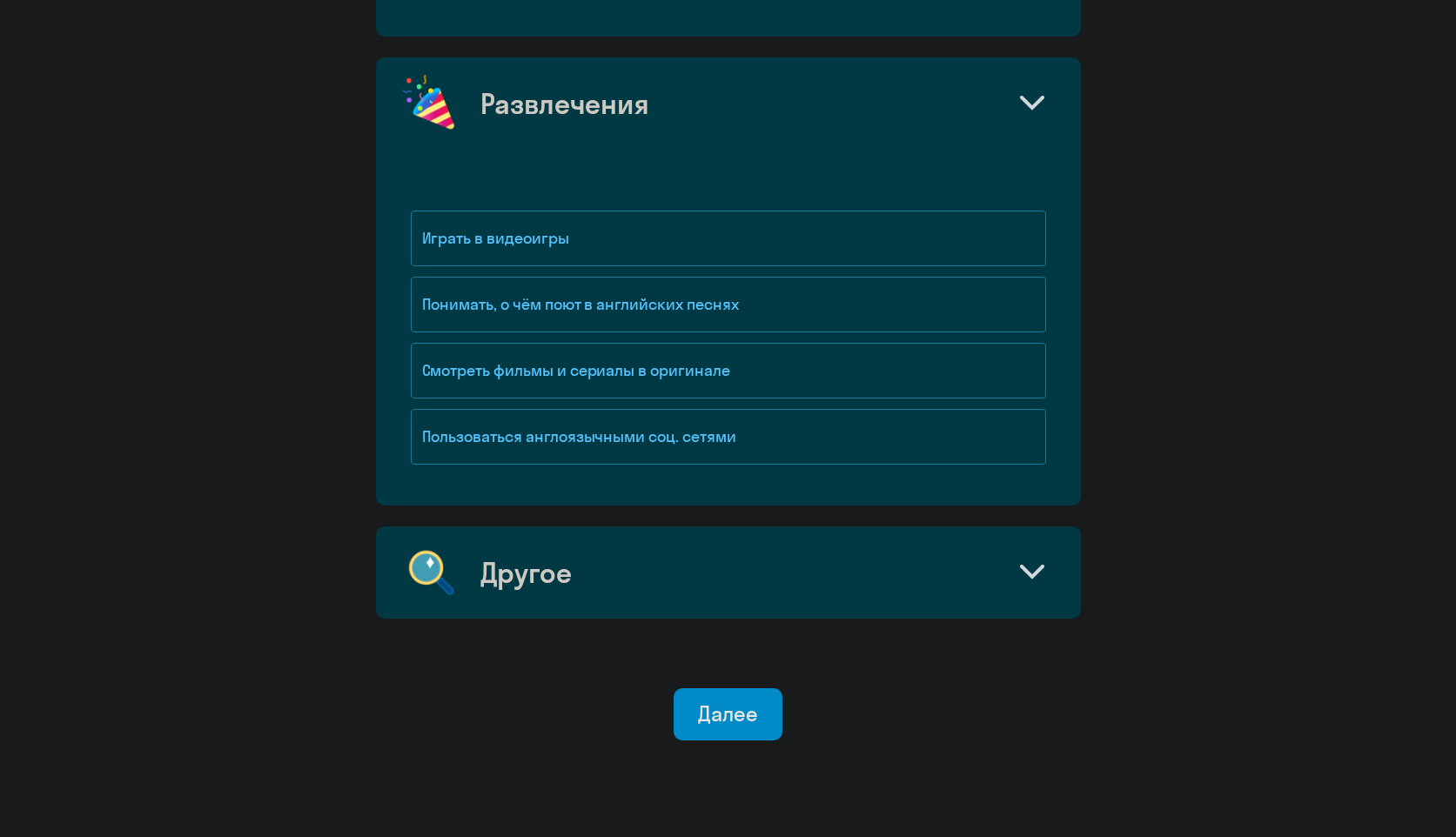
scroll to position [2313, 0]
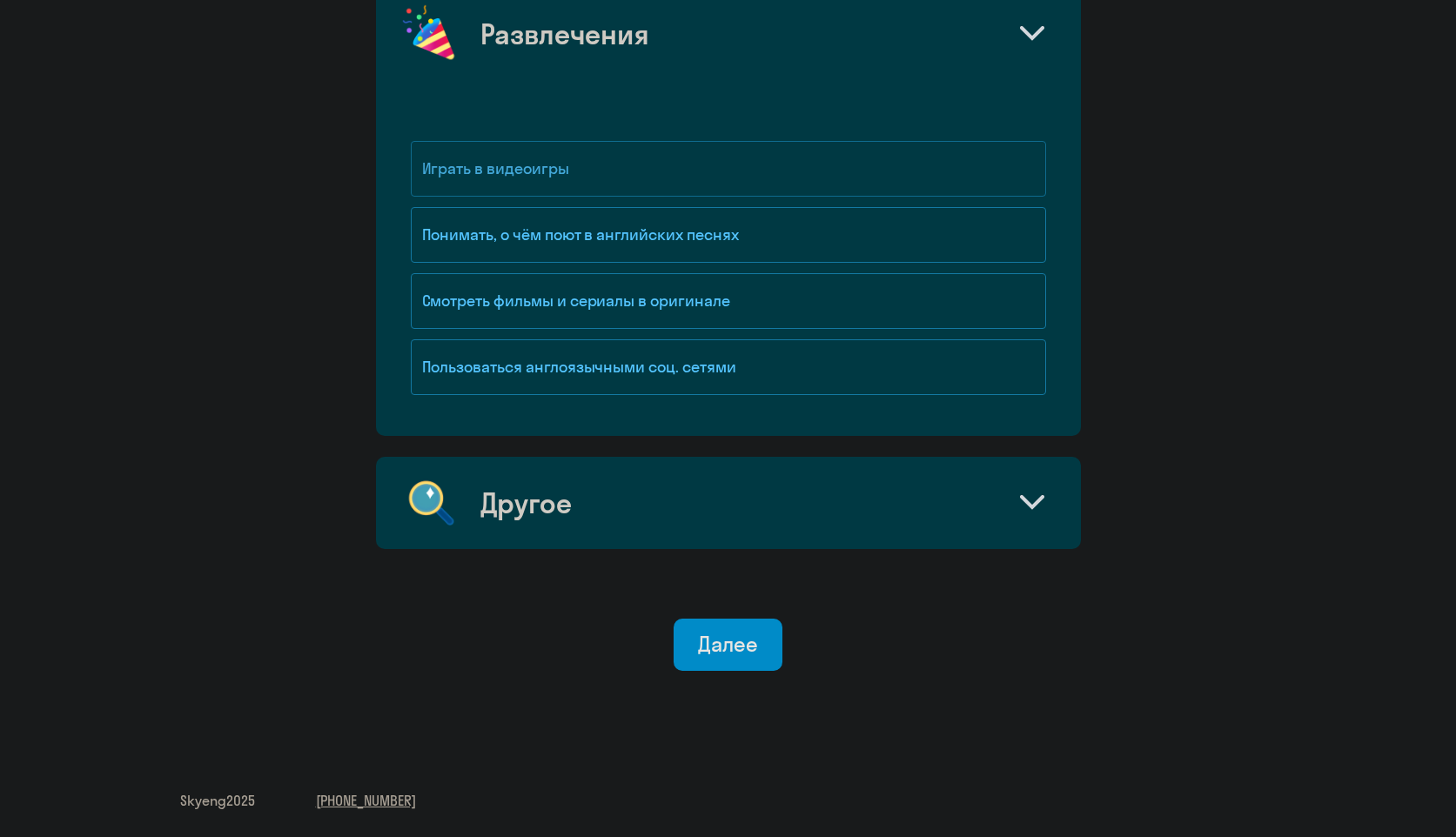
click at [621, 168] on div "Играть в видеоигры" at bounding box center [728, 169] width 636 height 56
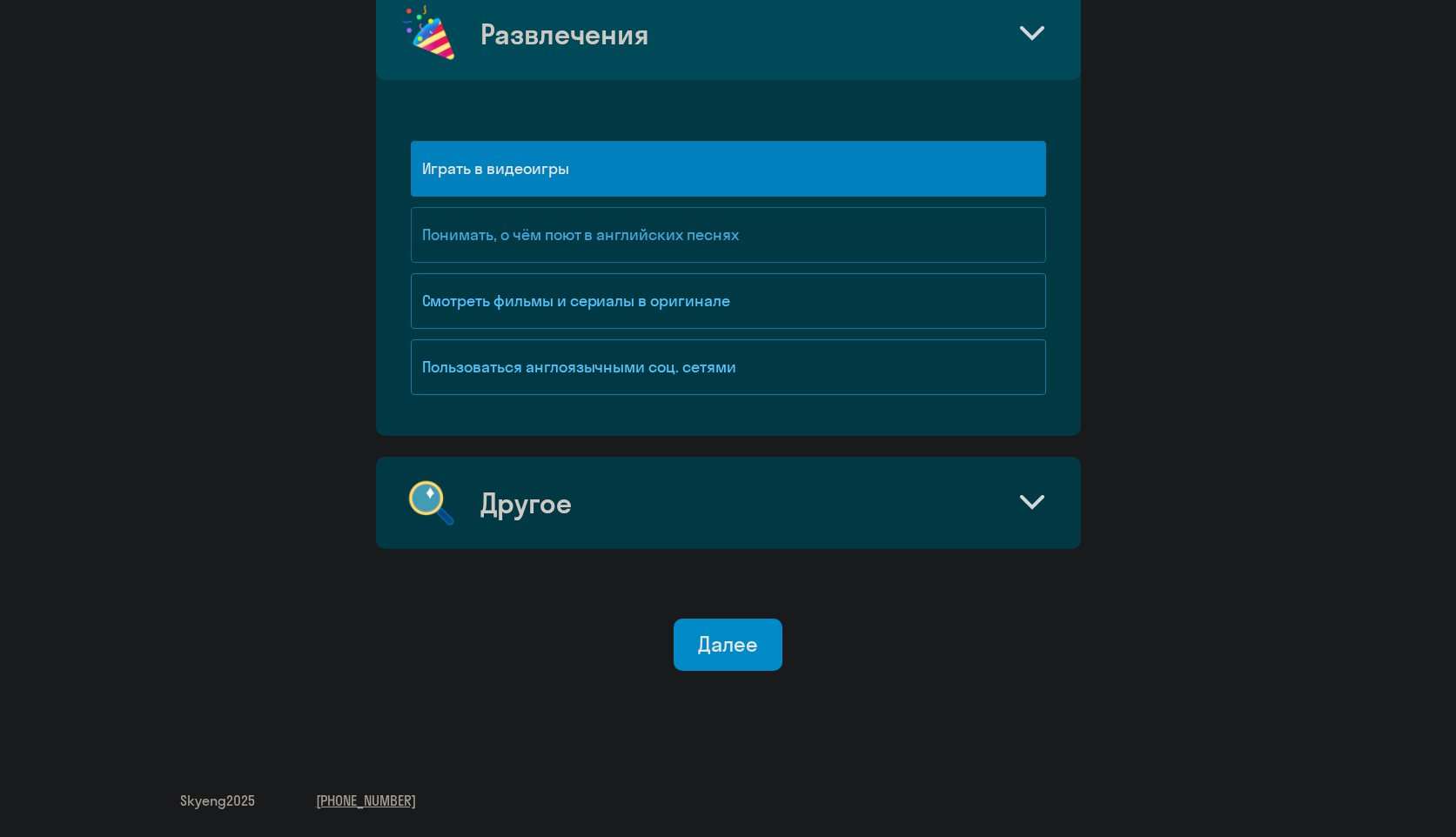
click at [641, 231] on div "Понимать, о чём поют в английских песнях" at bounding box center [728, 235] width 636 height 56
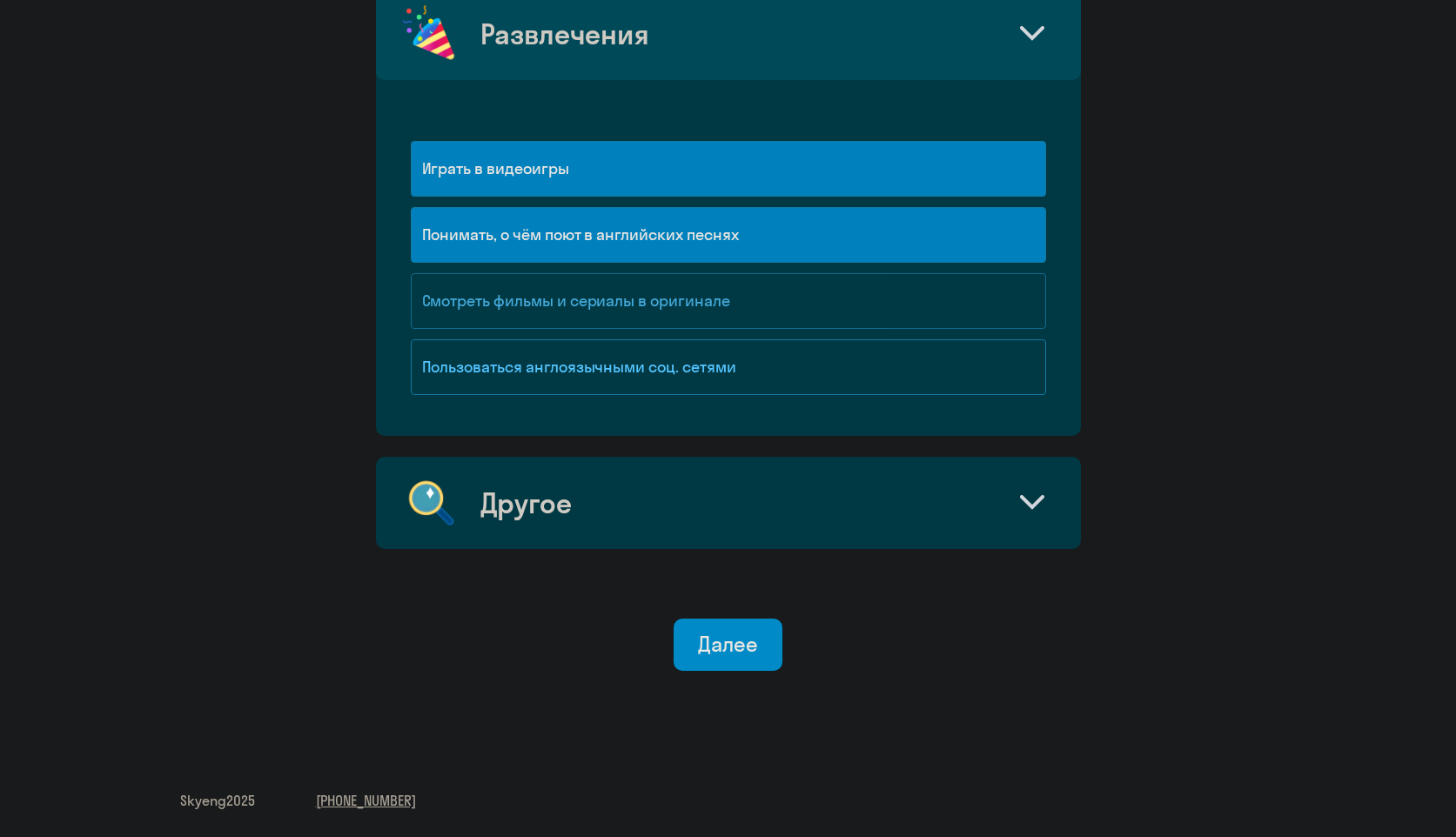
click at [663, 304] on div "Смотреть фильмы и сериалы в оригинале" at bounding box center [728, 301] width 636 height 56
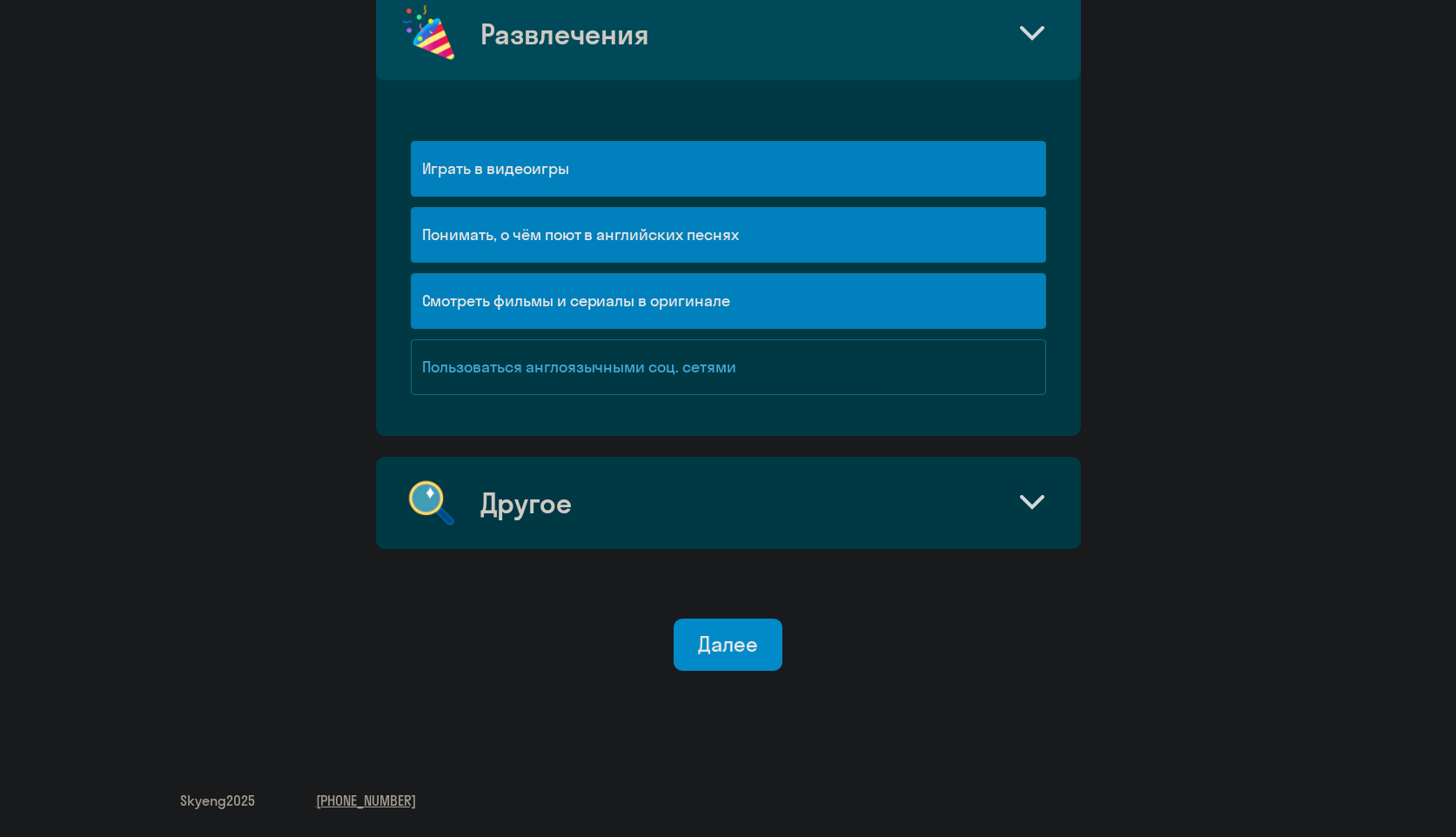
click at [666, 349] on div "Пользоваться англоязычными соц. сетями" at bounding box center [728, 366] width 636 height 56
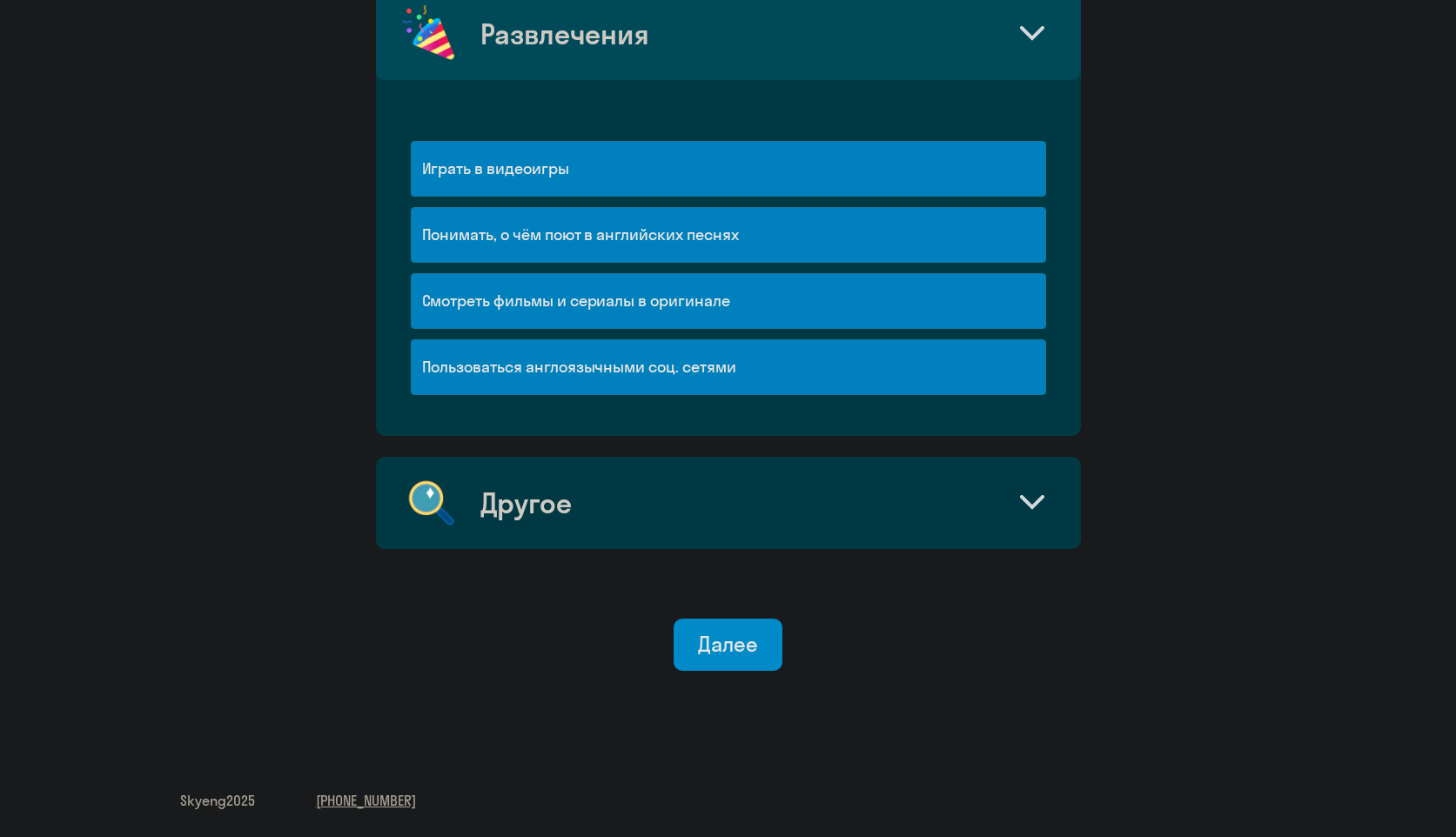
click at [662, 496] on div "Другое" at bounding box center [728, 503] width 705 height 92
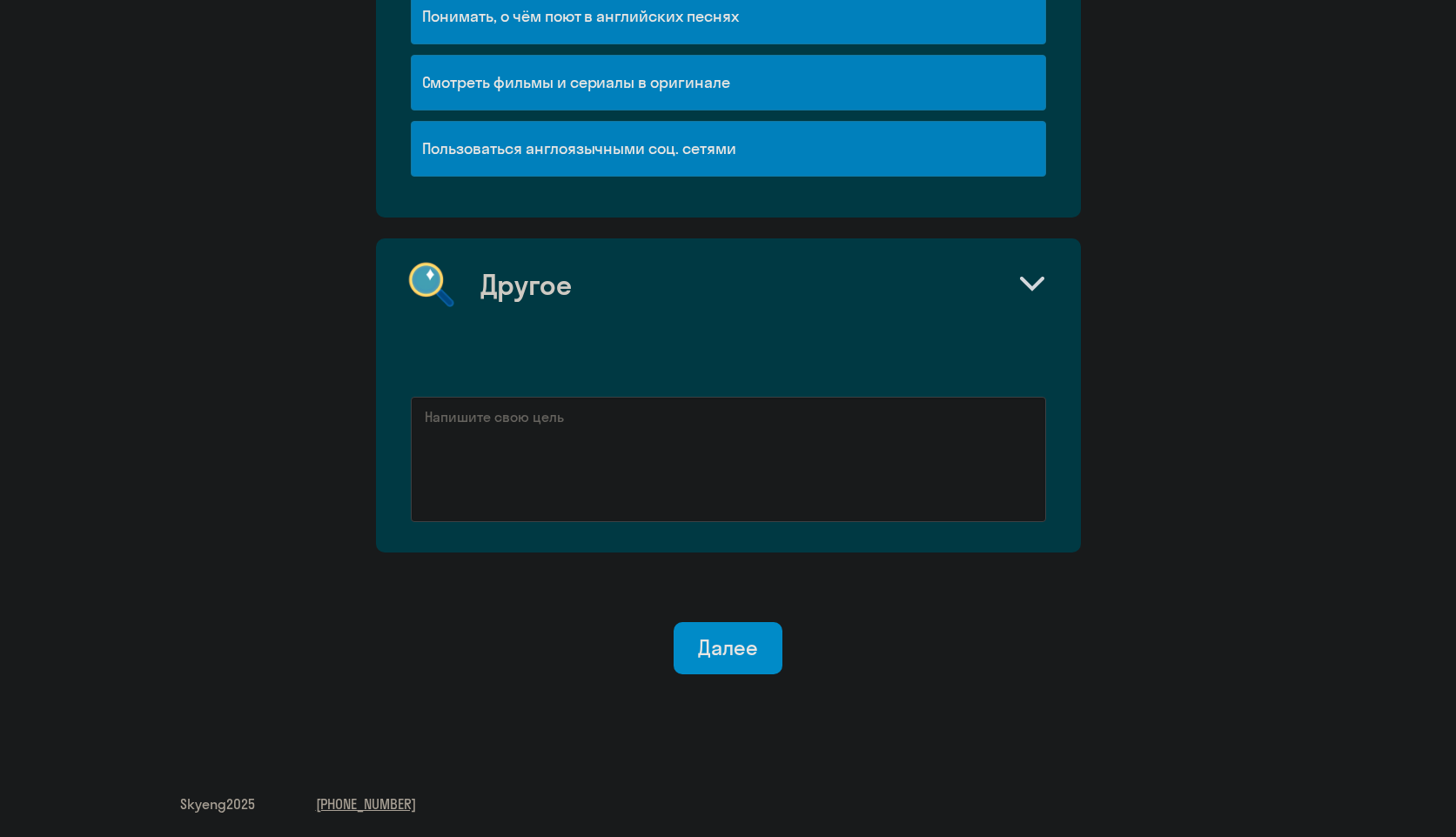
scroll to position [2535, 0]
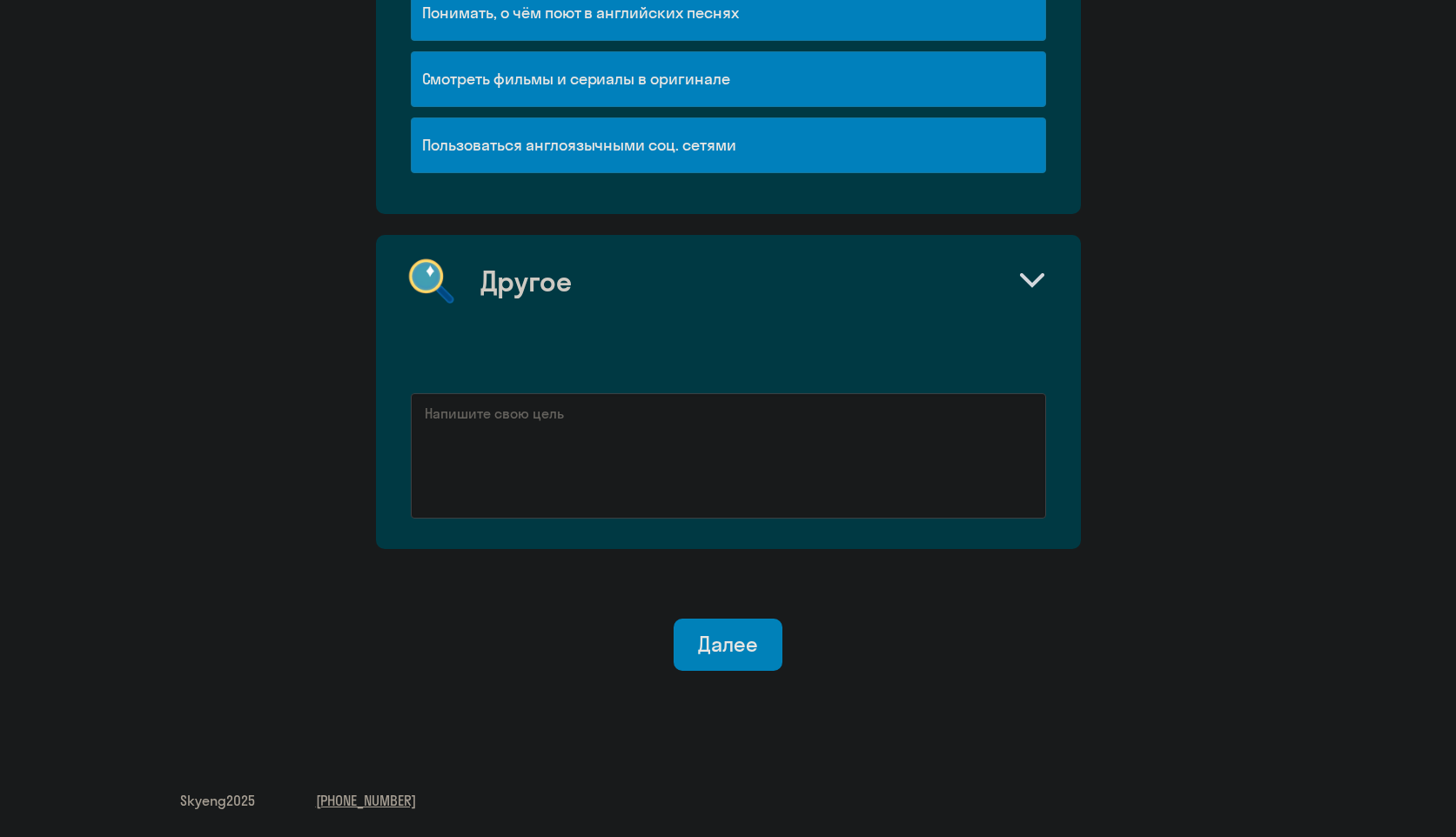
click at [736, 639] on div "Далее" at bounding box center [728, 645] width 60 height 28
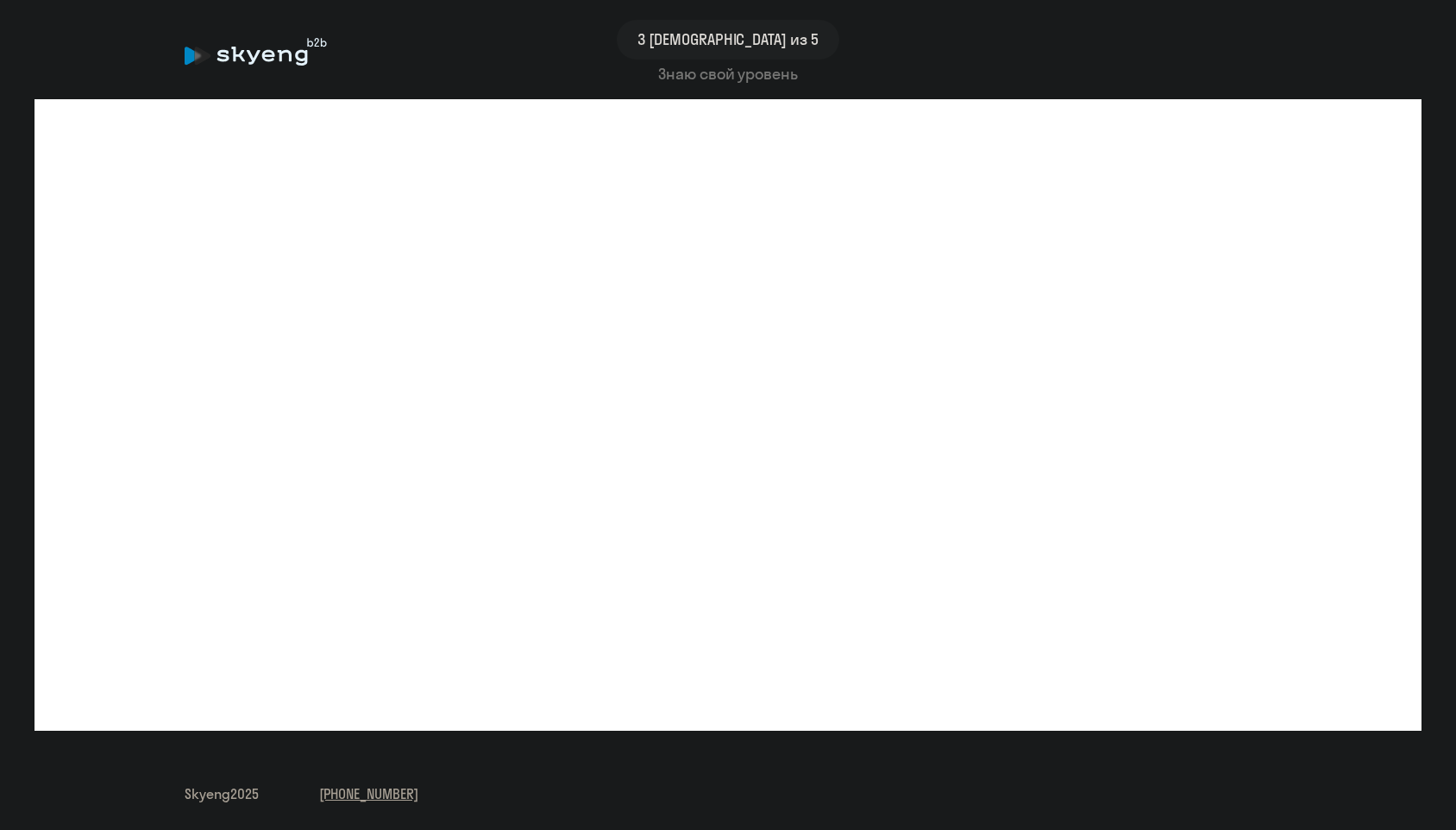
click at [725, 78] on div "Знаю свой уровень" at bounding box center [728, 74] width 1087 height 23
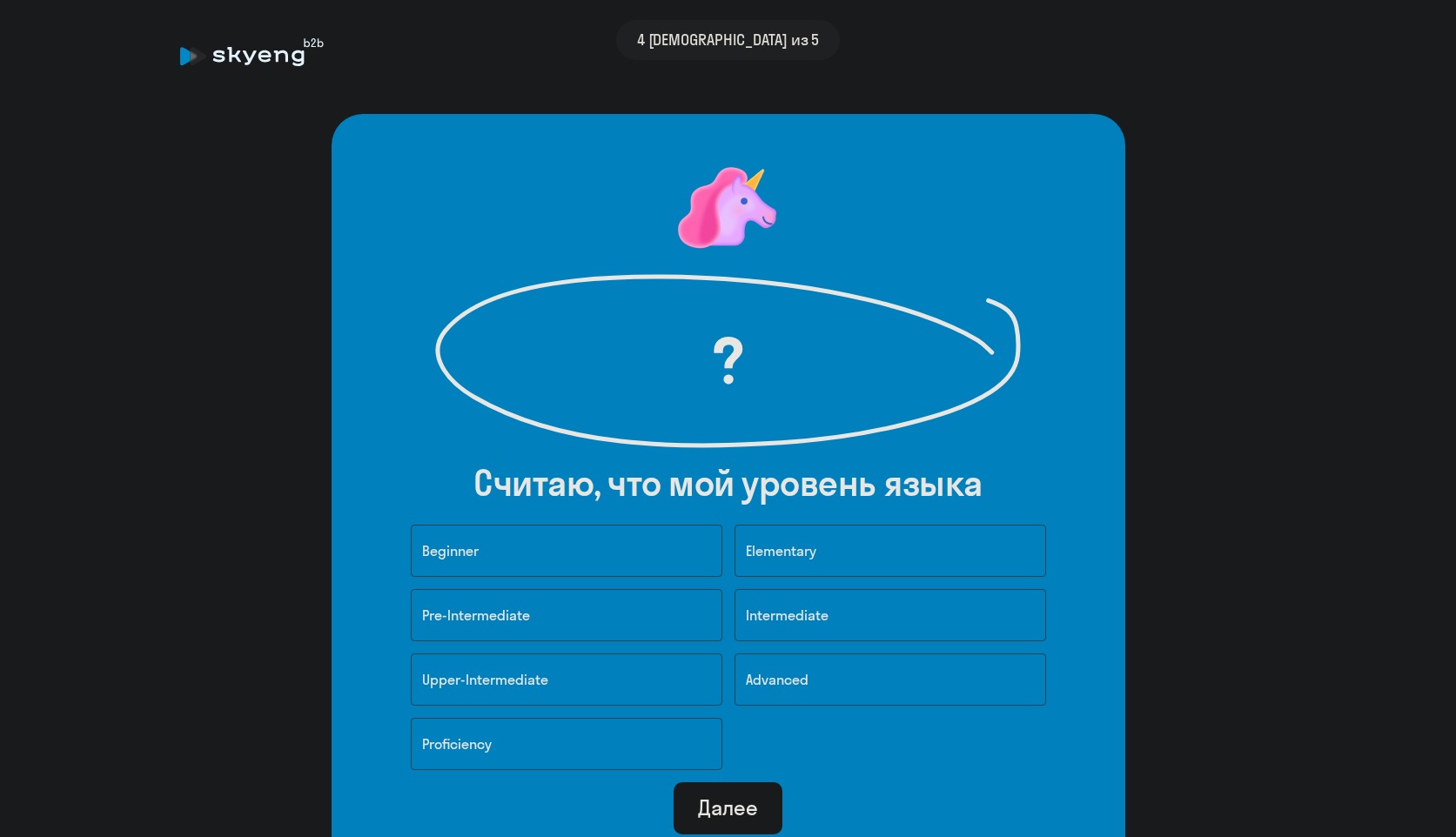
scroll to position [152, 0]
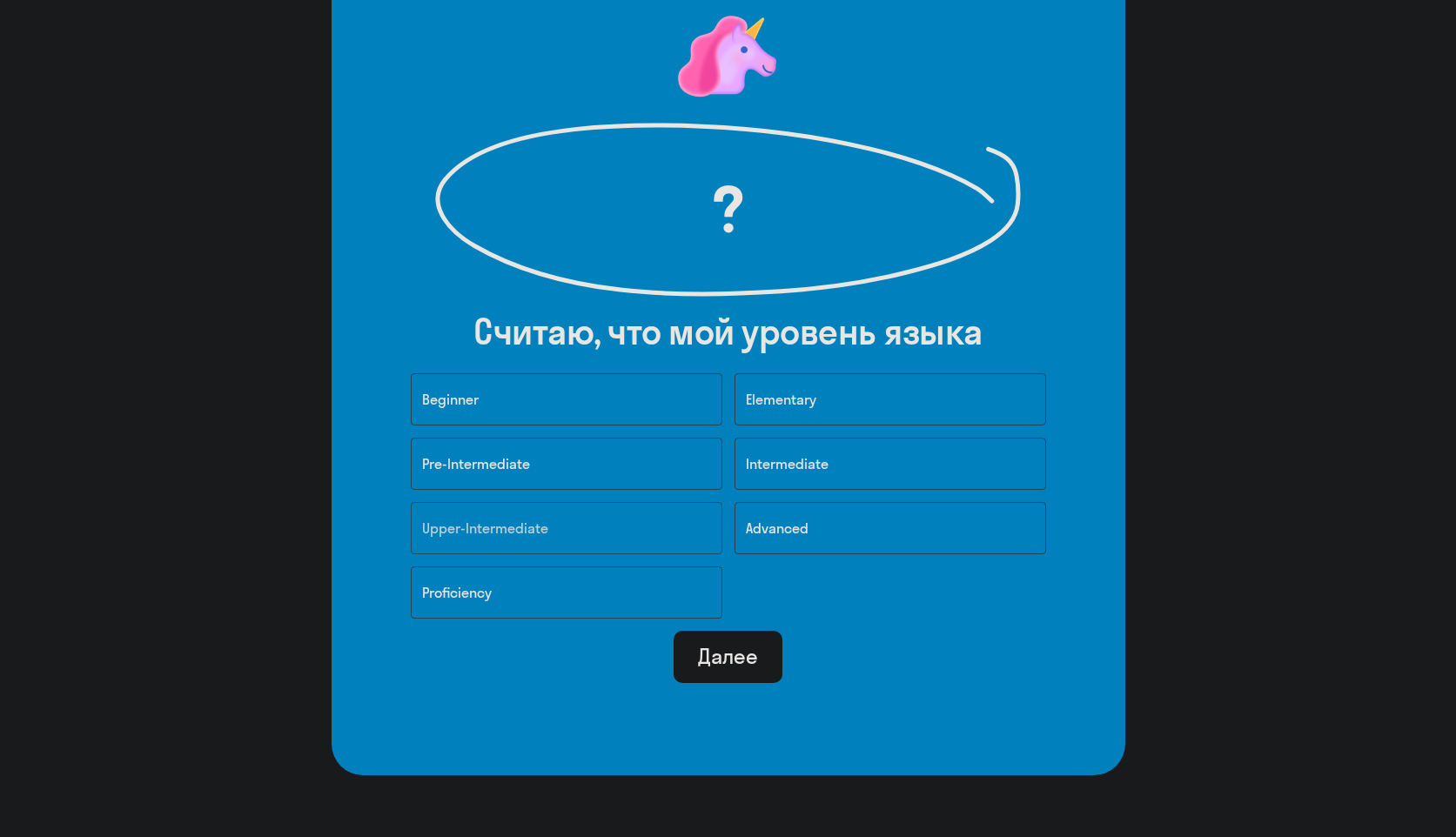
click at [557, 536] on button "Upper-Intermediate" at bounding box center [566, 528] width 312 height 52
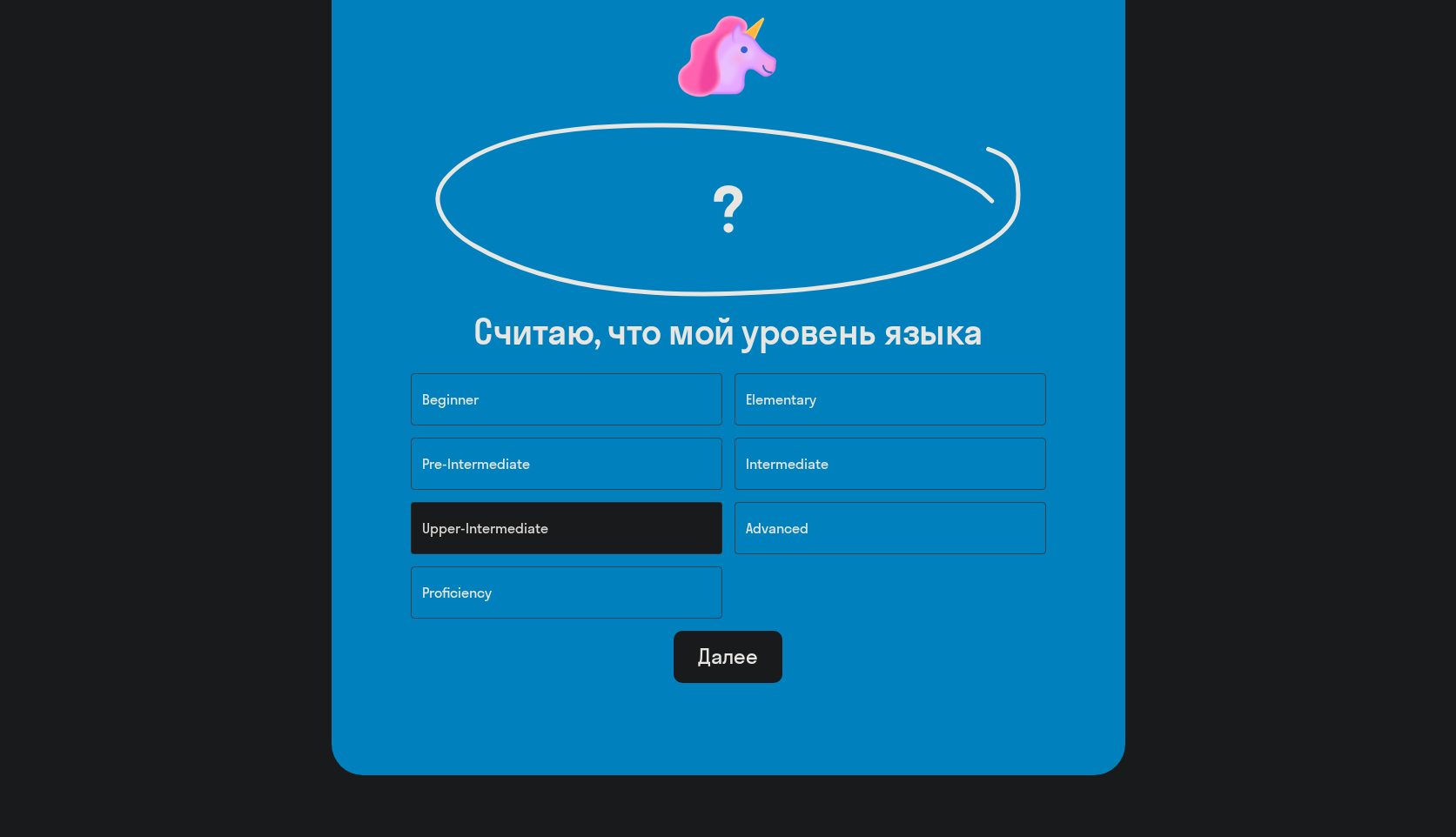
click at [733, 658] on div "Далее" at bounding box center [728, 656] width 60 height 28
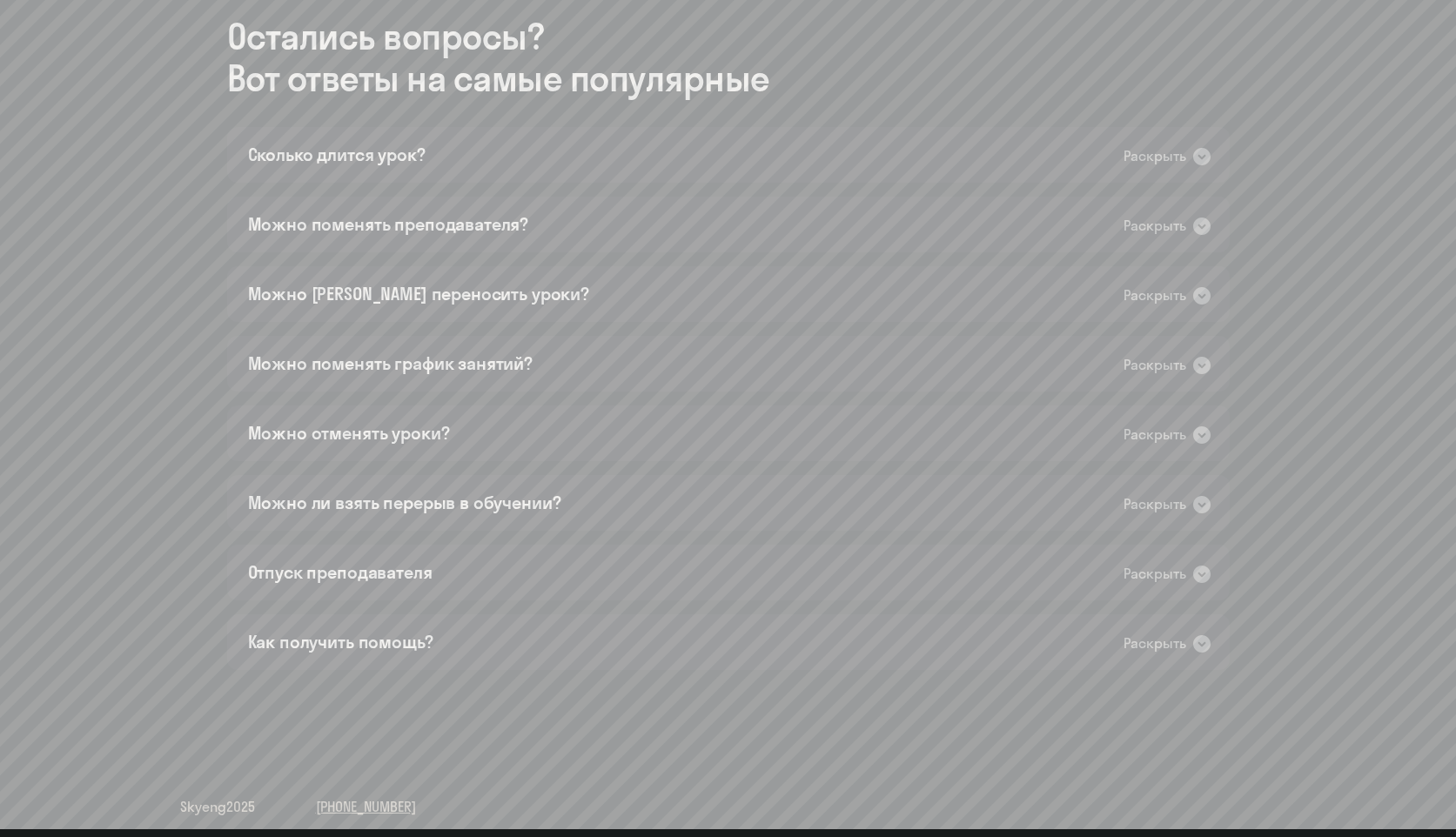
scroll to position [984, 0]
